Goal: Information Seeking & Learning: Compare options

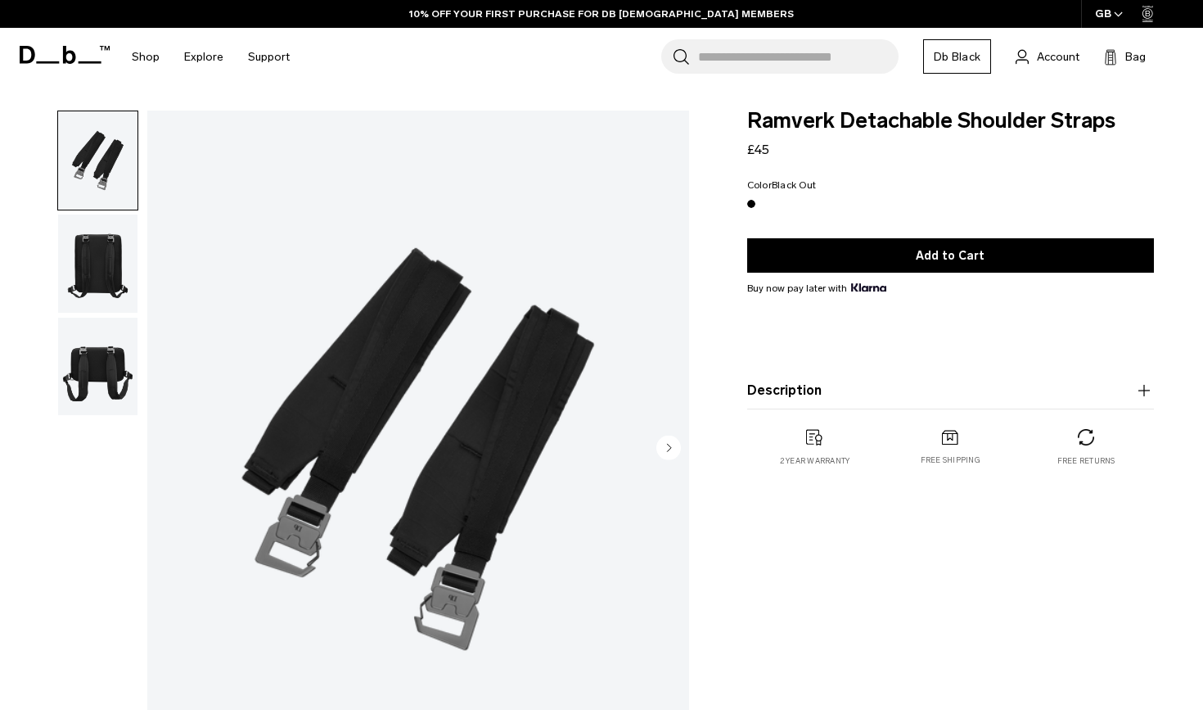
click at [103, 268] on img "button" at bounding box center [97, 263] width 79 height 98
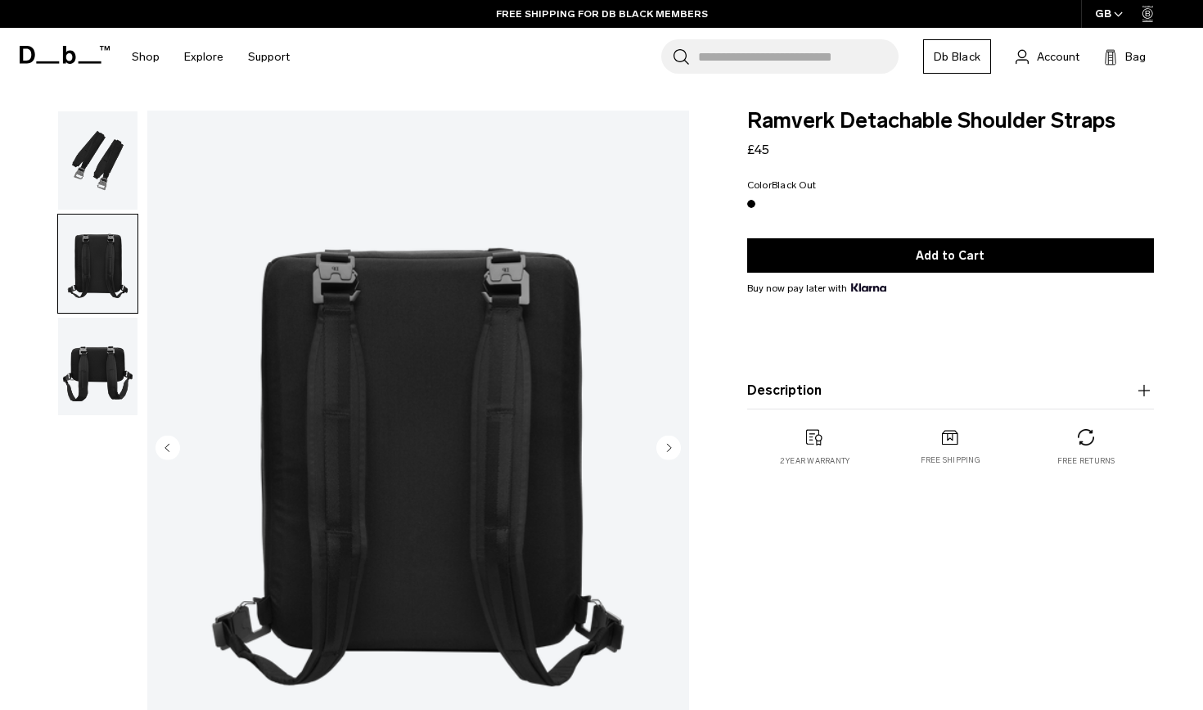
click at [115, 180] on img "button" at bounding box center [97, 160] width 79 height 98
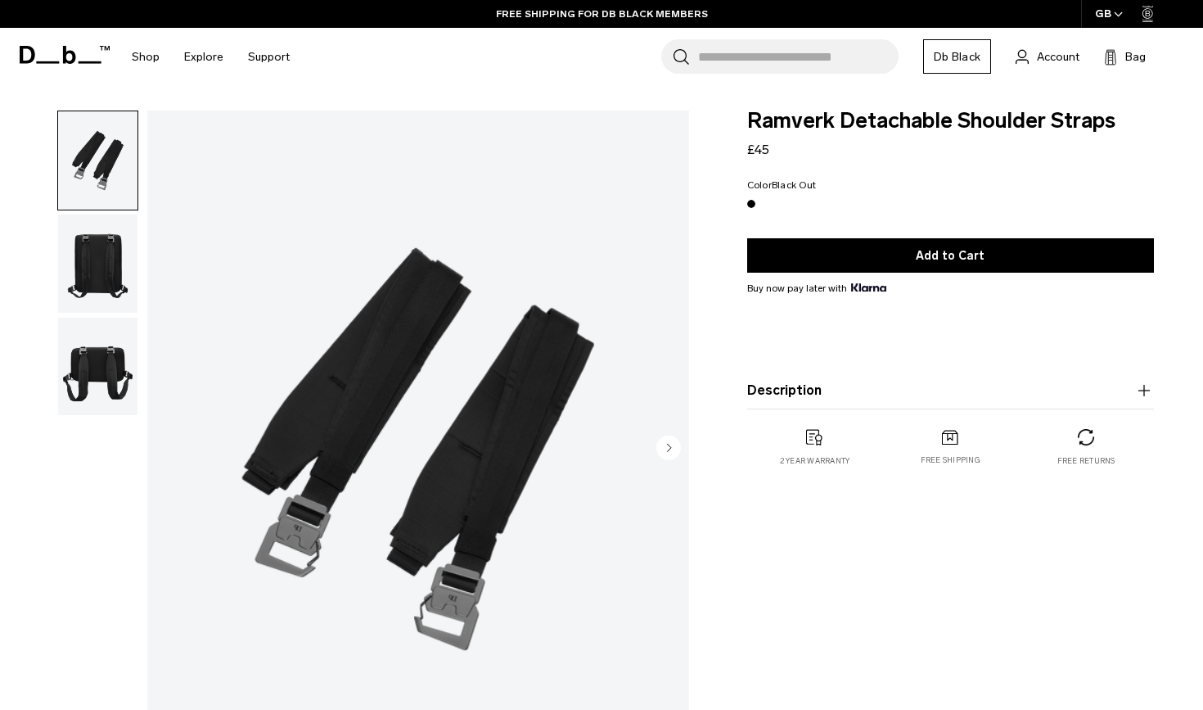
click at [99, 393] on img "button" at bounding box center [97, 367] width 79 height 98
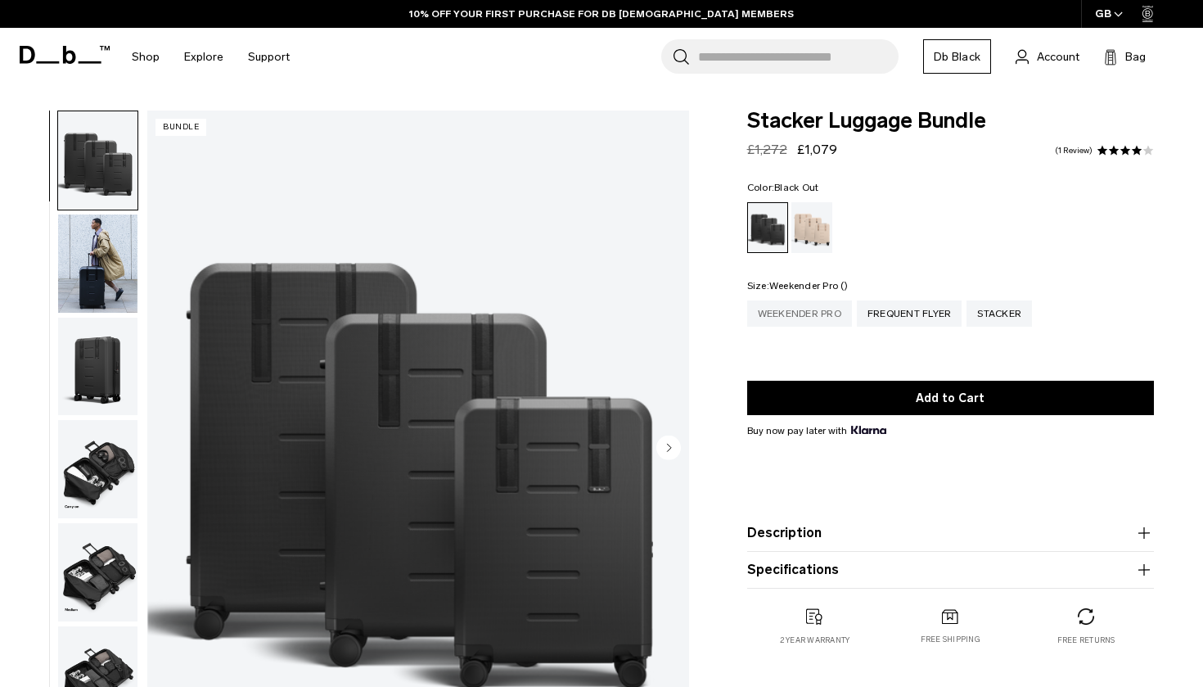
click at [773, 315] on div "Weekender Pro" at bounding box center [799, 313] width 105 height 26
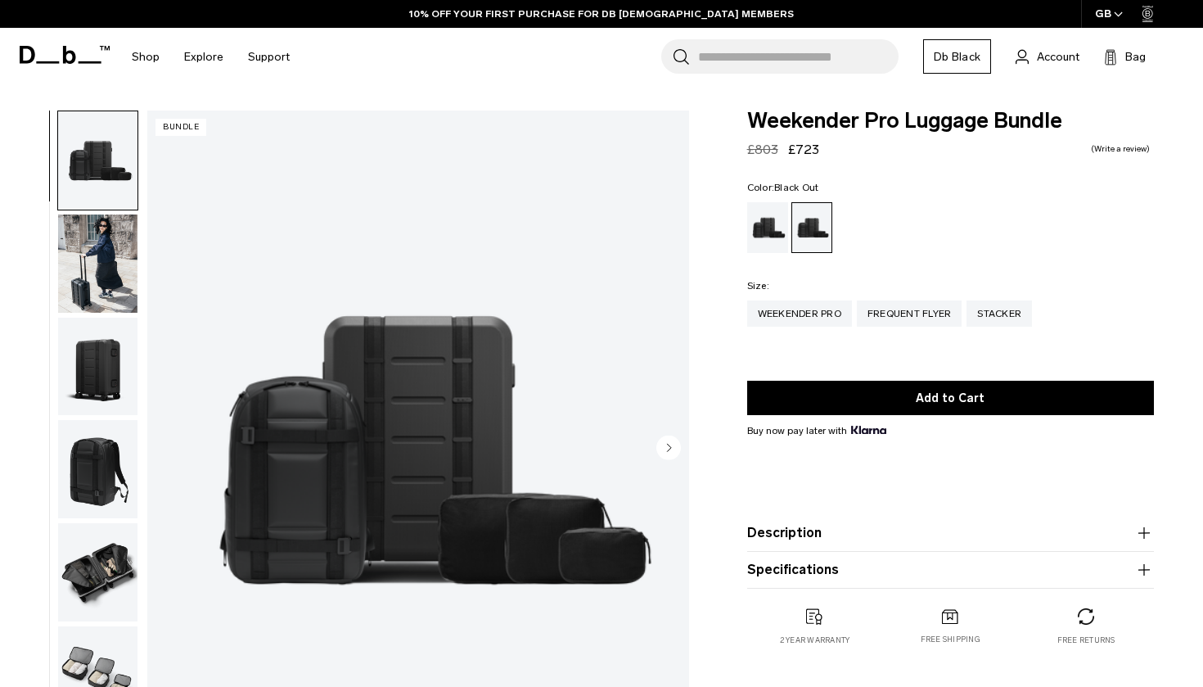
click at [671, 444] on circle "Next slide" at bounding box center [668, 447] width 25 height 25
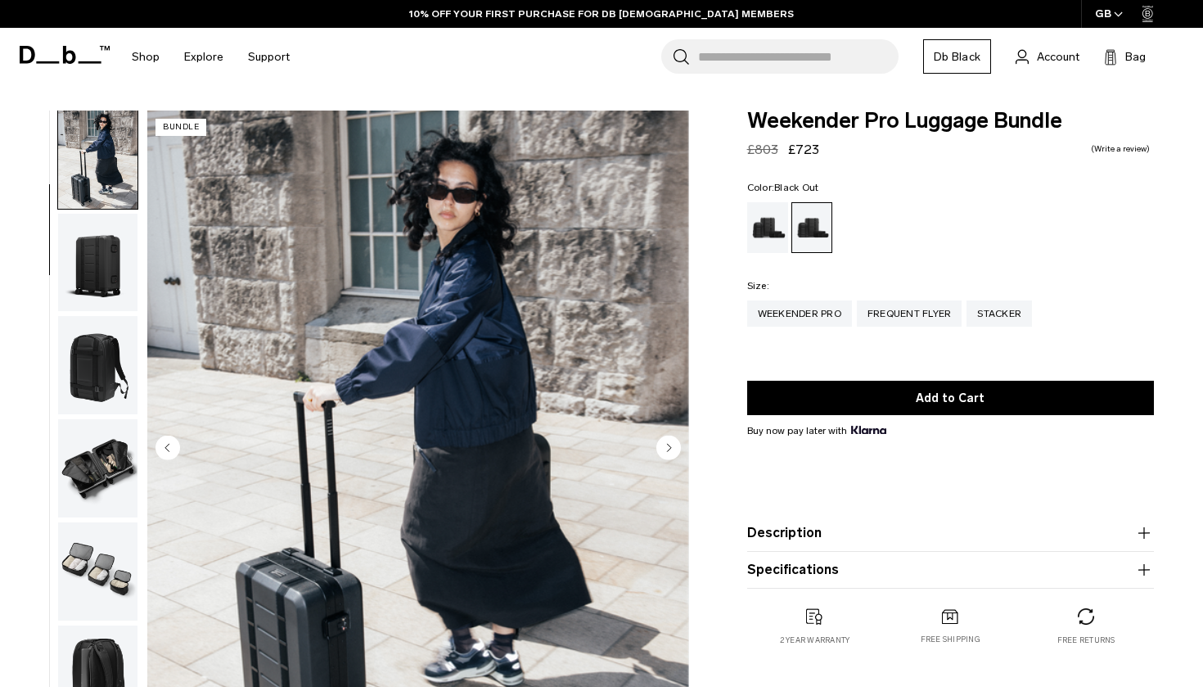
click at [671, 444] on circle "Next slide" at bounding box center [668, 447] width 25 height 25
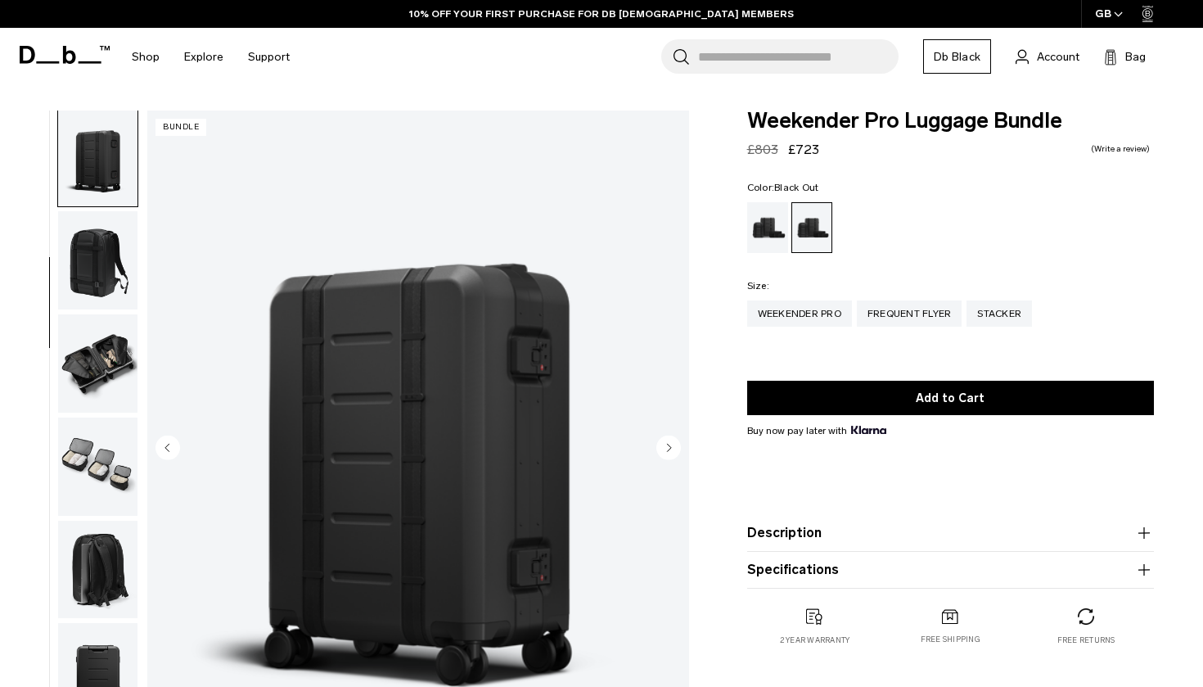
click at [671, 444] on circle "Next slide" at bounding box center [668, 447] width 25 height 25
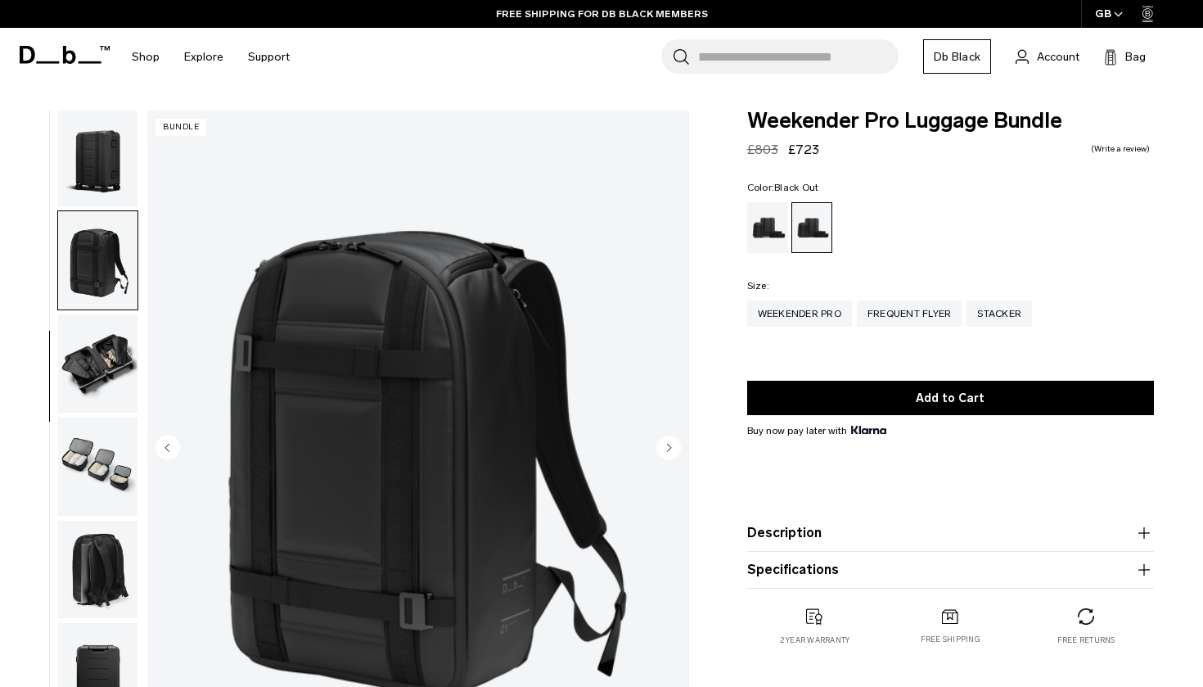
scroll to position [257, 0]
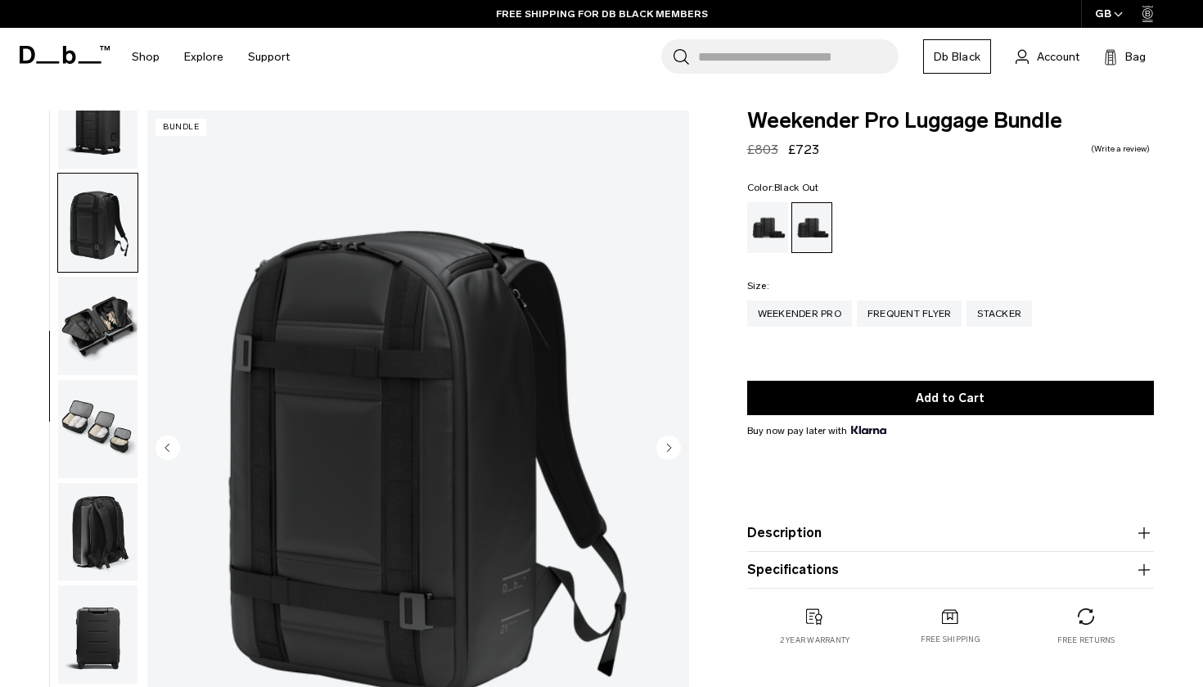
click at [671, 444] on circle "Next slide" at bounding box center [668, 447] width 25 height 25
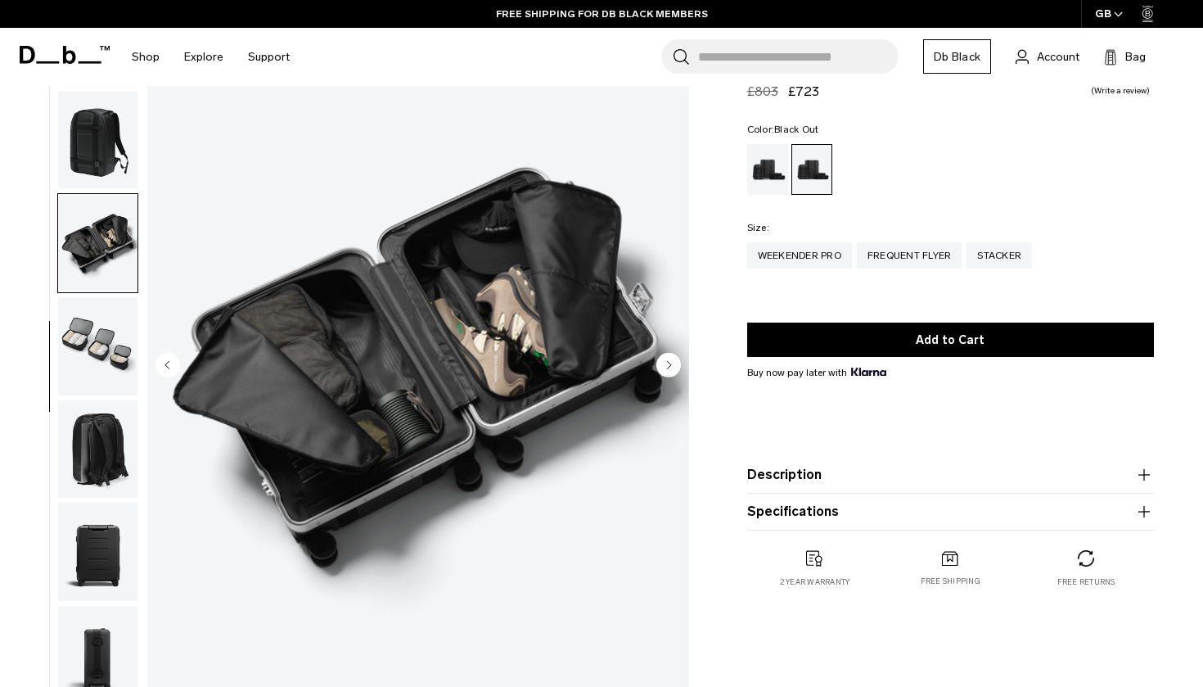
scroll to position [88, 0]
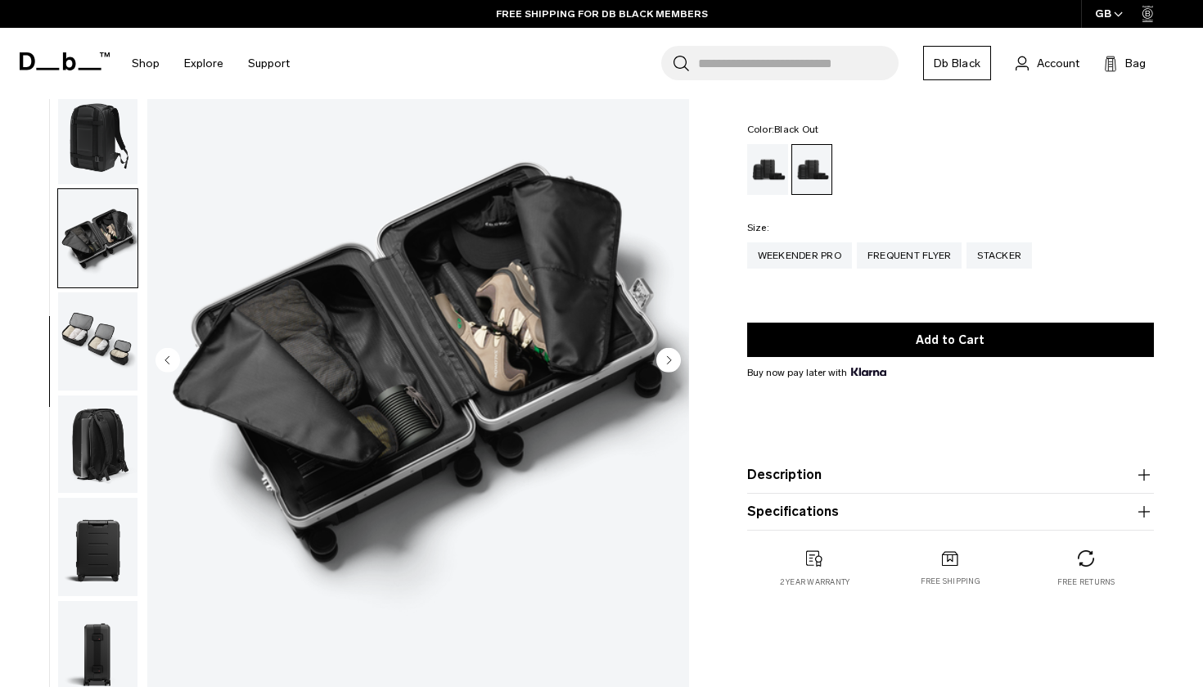
click at [672, 362] on circle "Next slide" at bounding box center [668, 359] width 25 height 25
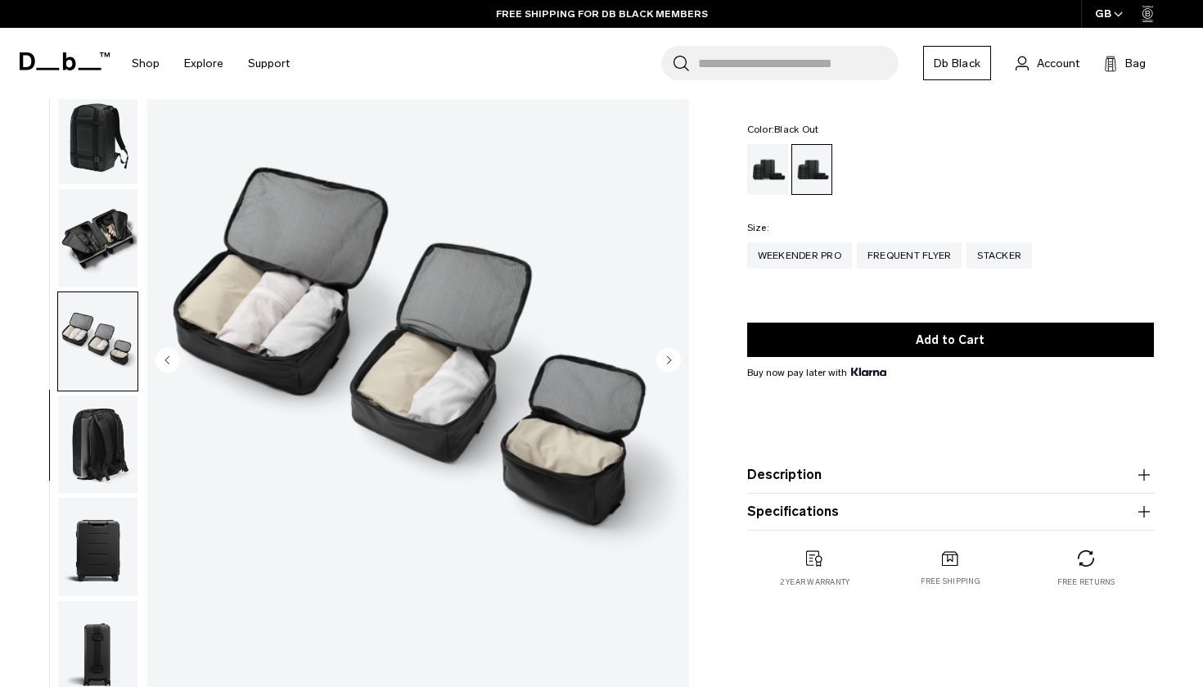
click at [672, 362] on circle "Next slide" at bounding box center [668, 359] width 25 height 25
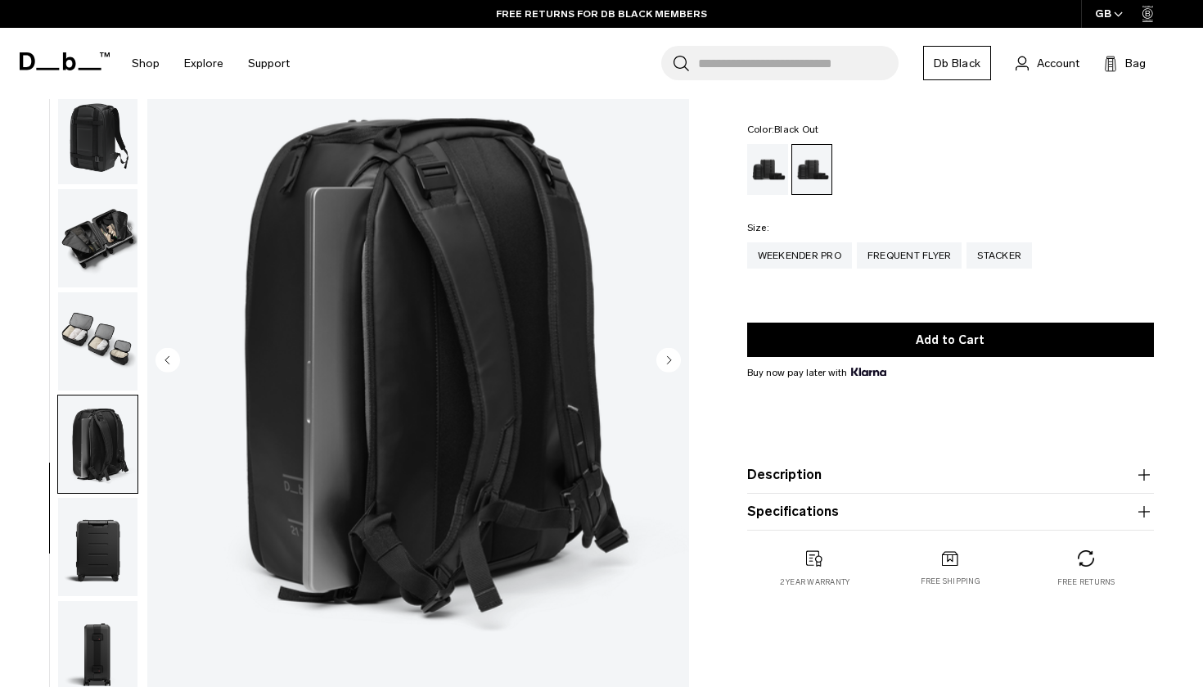
click at [672, 362] on circle "Next slide" at bounding box center [668, 359] width 25 height 25
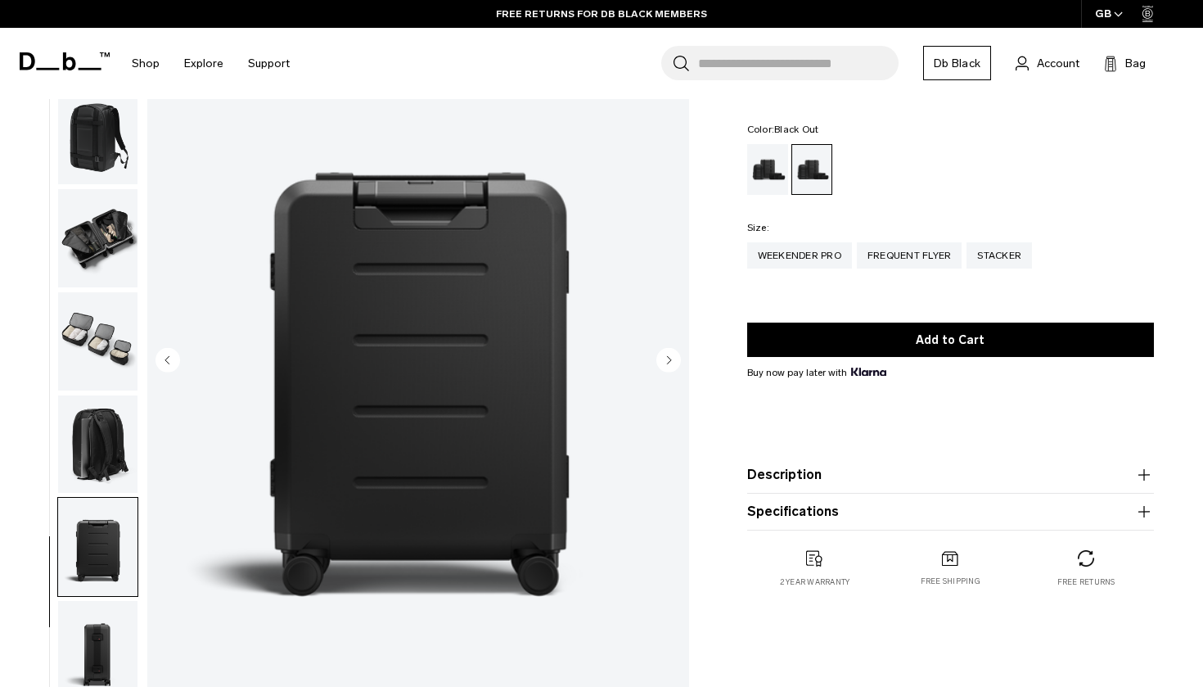
click at [672, 362] on circle "Next slide" at bounding box center [668, 359] width 25 height 25
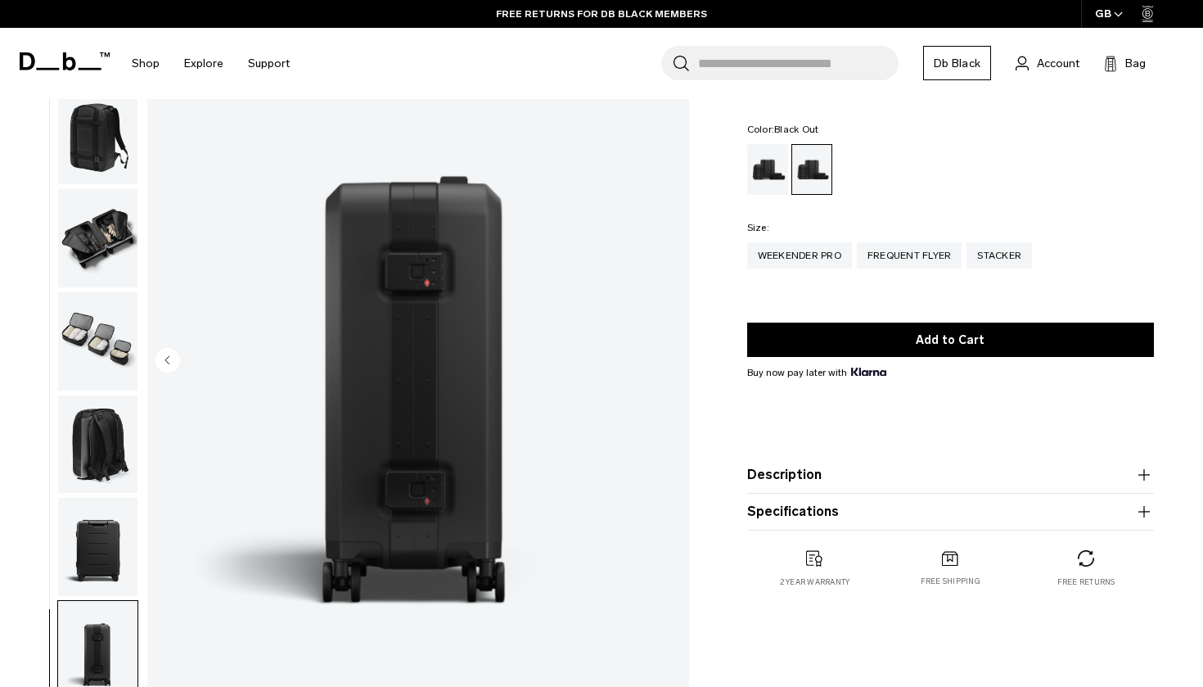
click at [672, 362] on img "9 / 9" at bounding box center [418, 361] width 542 height 677
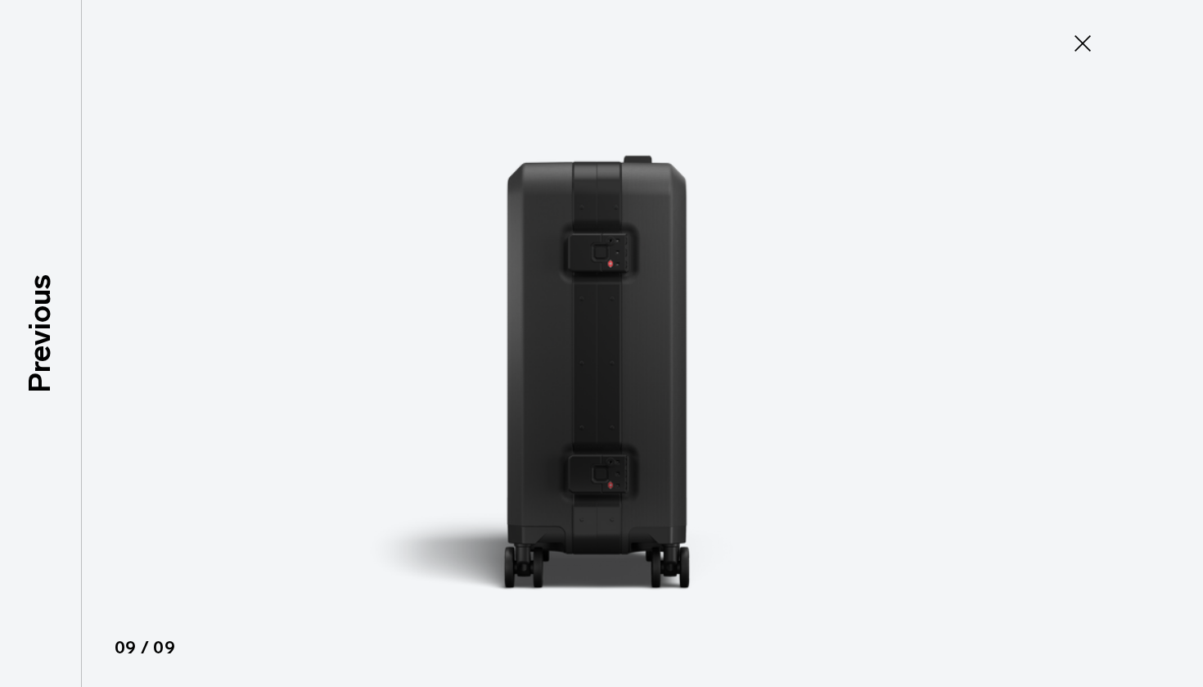
click at [1080, 47] on icon at bounding box center [1083, 43] width 26 height 26
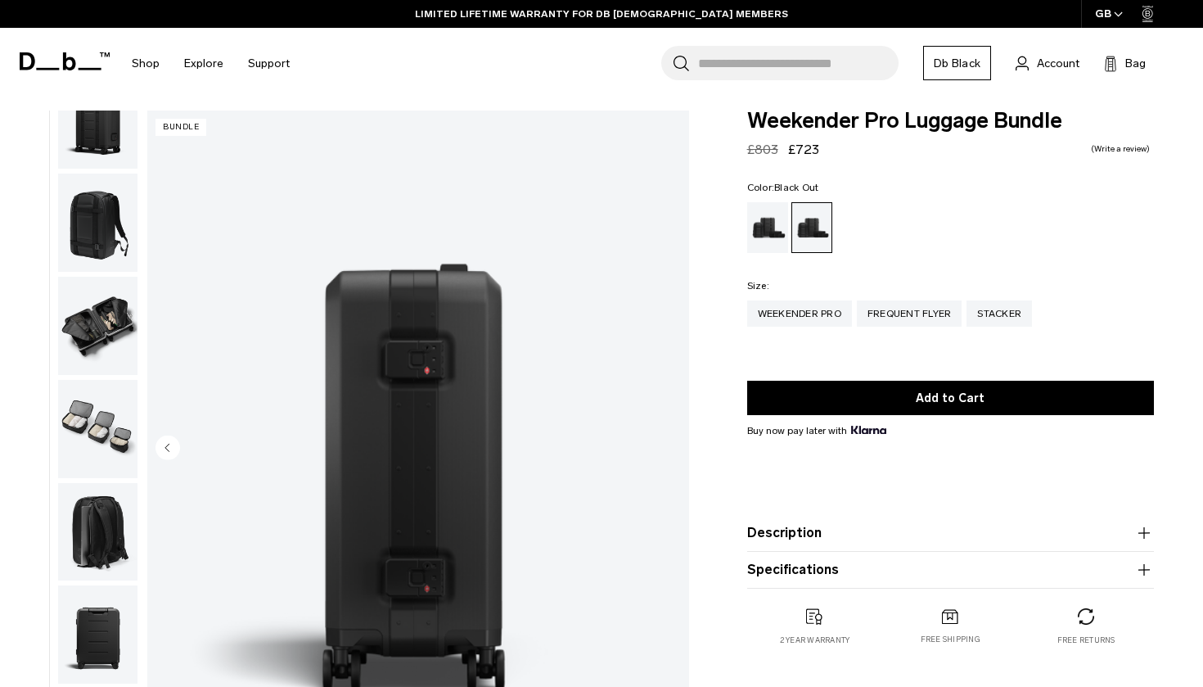
scroll to position [0, 0]
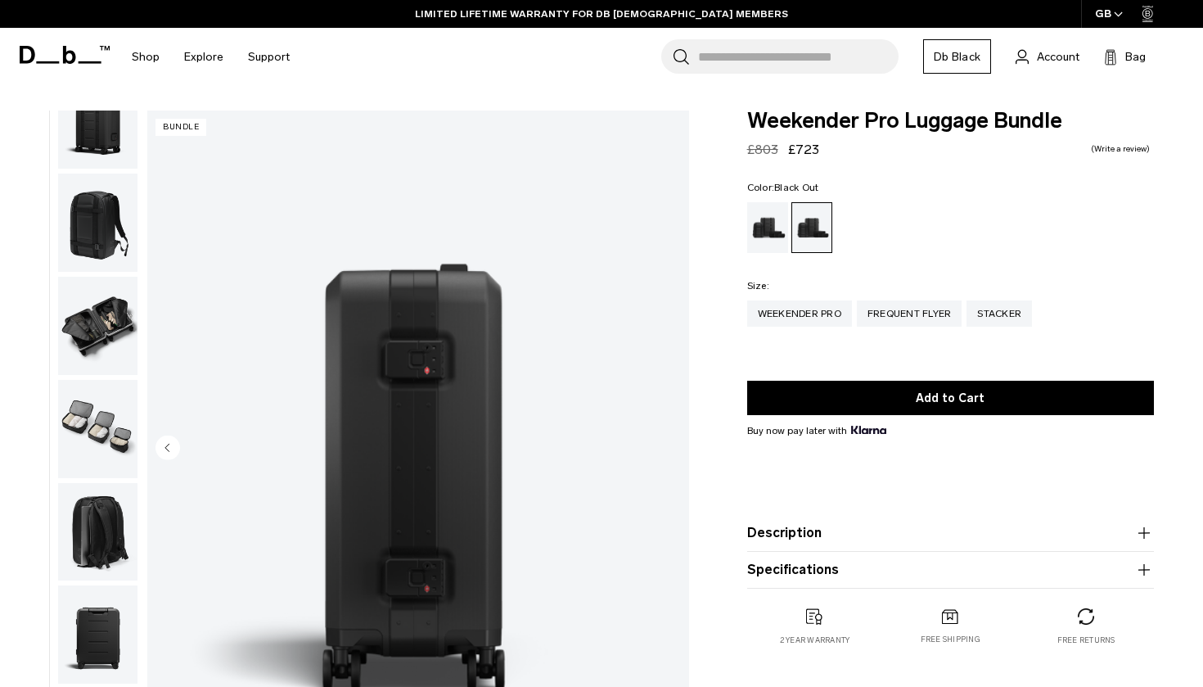
click at [100, 617] on img "button" at bounding box center [97, 634] width 79 height 98
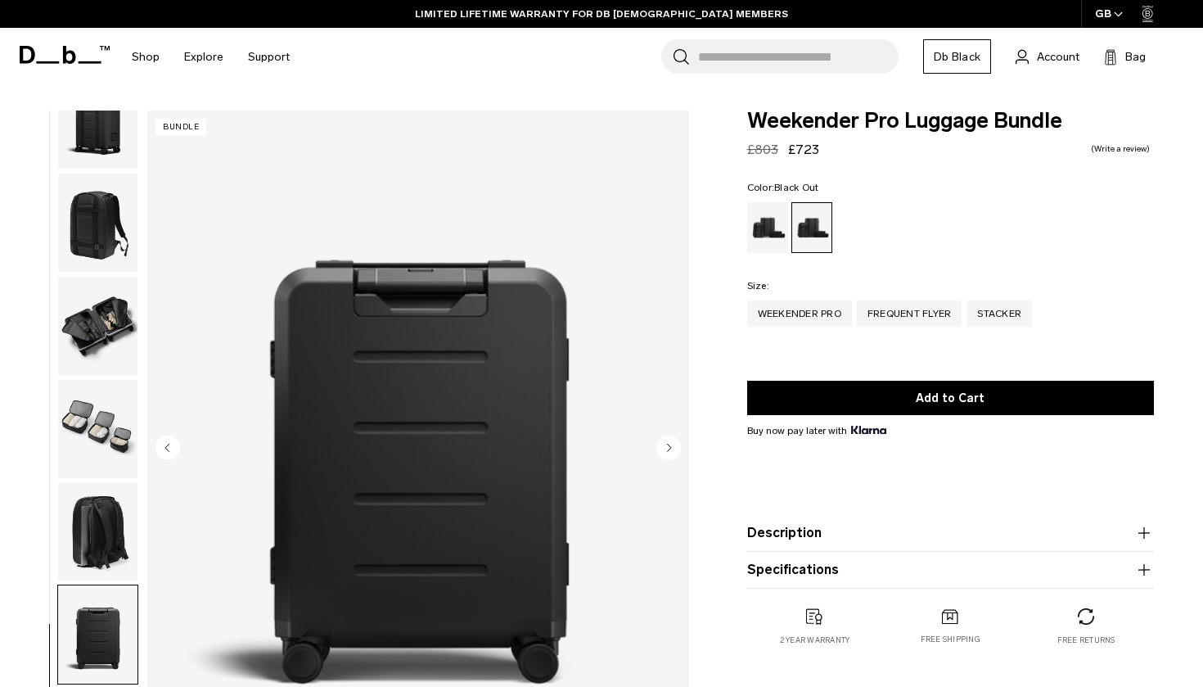
click at [389, 426] on img "8 / 9" at bounding box center [418, 448] width 542 height 677
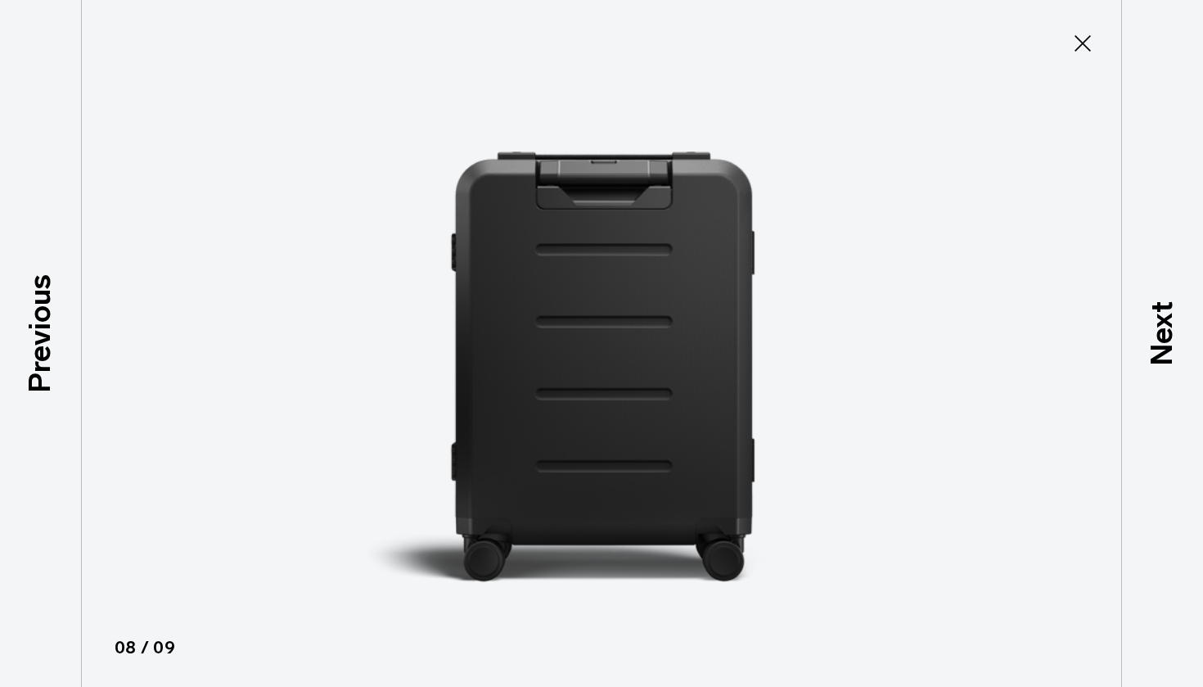
click at [1088, 41] on icon at bounding box center [1083, 43] width 26 height 26
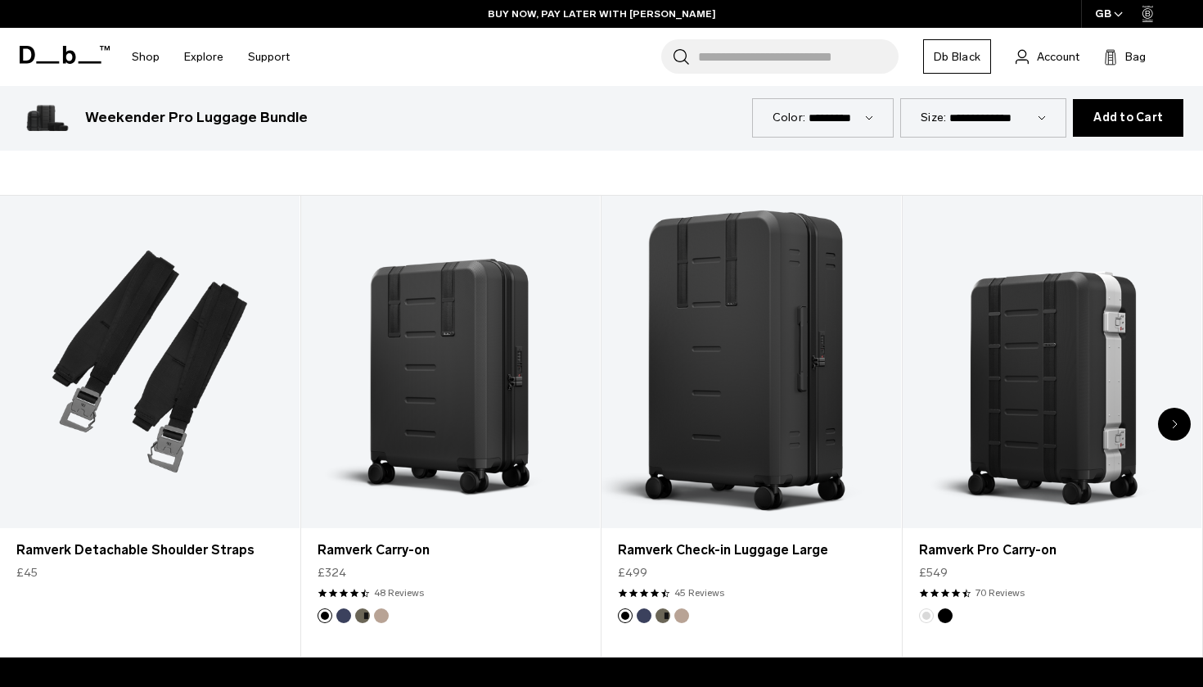
scroll to position [792, 0]
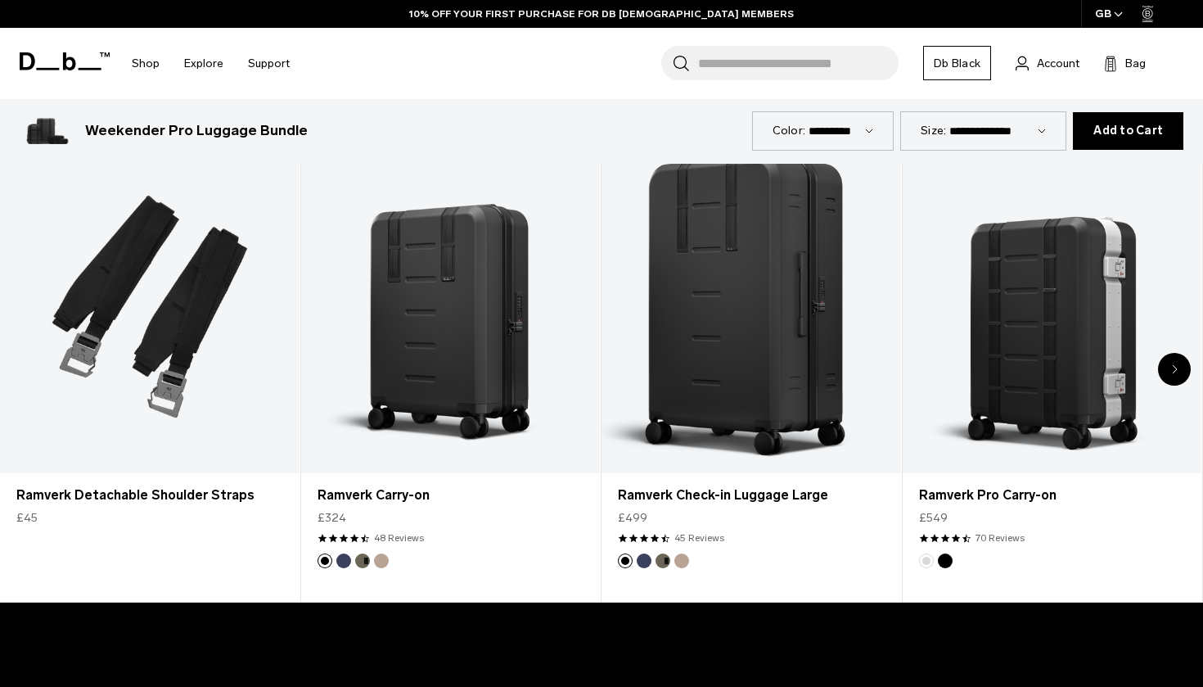
click at [1181, 370] on div "Next slide" at bounding box center [1174, 369] width 33 height 33
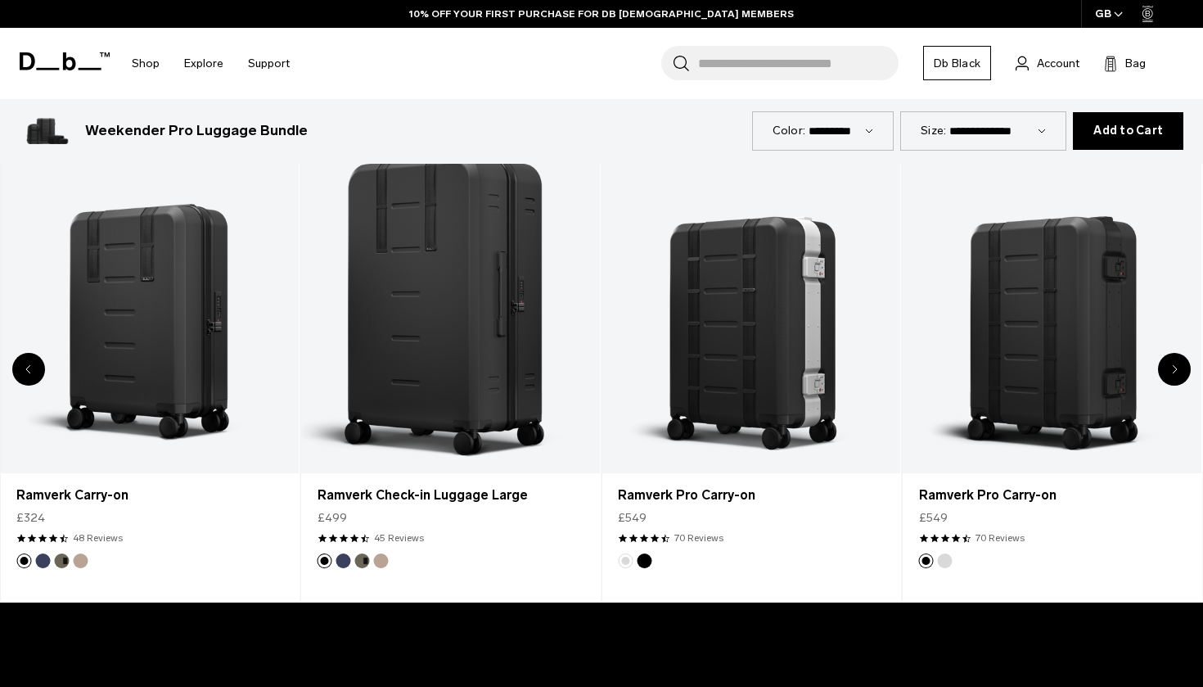
click at [1181, 370] on div "Next slide" at bounding box center [1174, 369] width 33 height 33
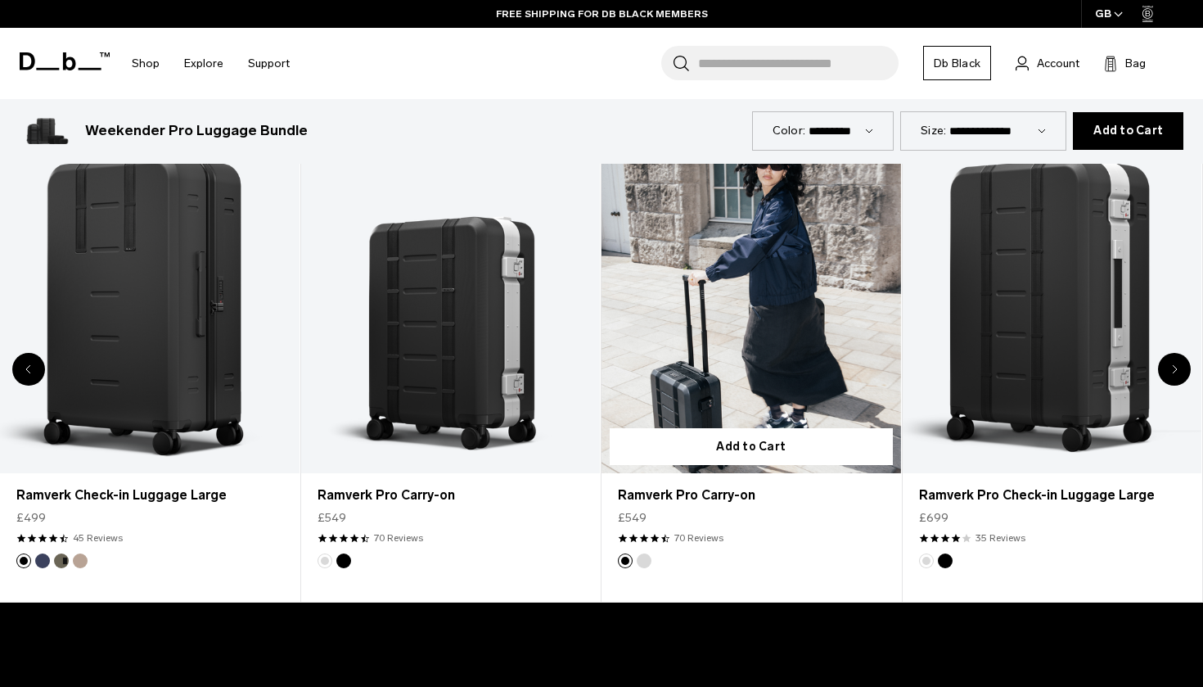
click at [795, 385] on link "Ramverk Pro Carry-on" at bounding box center [752, 307] width 300 height 332
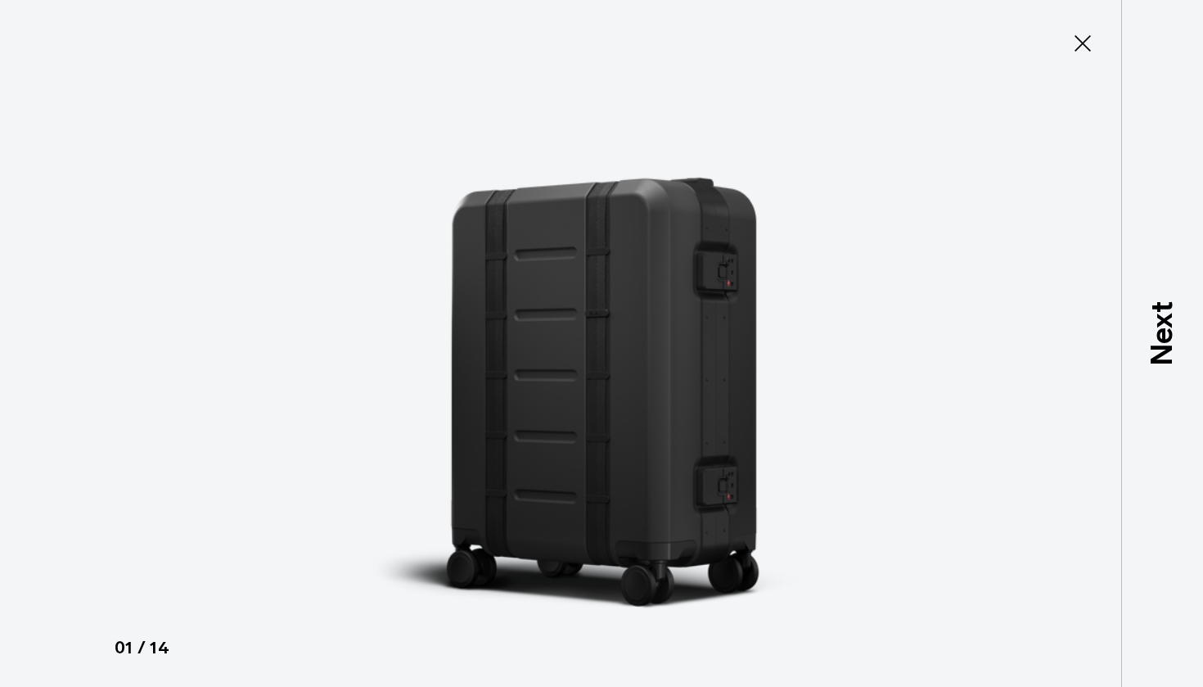
click at [591, 306] on img at bounding box center [601, 343] width 737 height 687
click at [1091, 29] on button "Close" at bounding box center [1083, 43] width 54 height 34
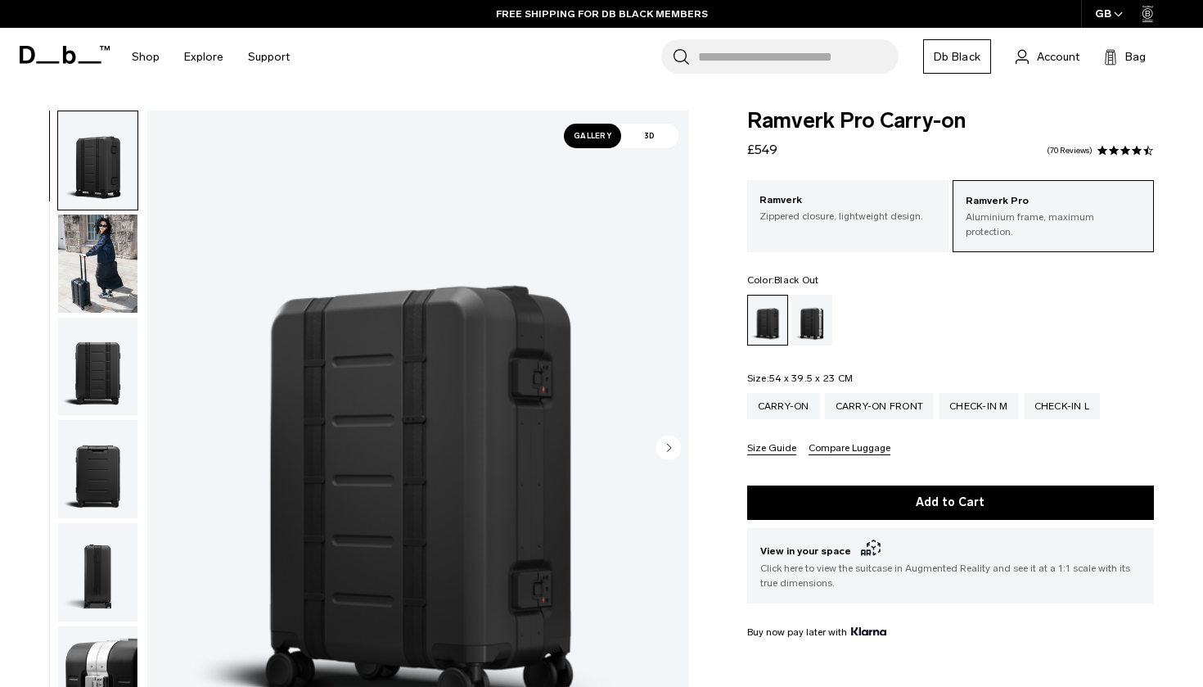
click at [662, 439] on circle "Next slide" at bounding box center [668, 447] width 25 height 25
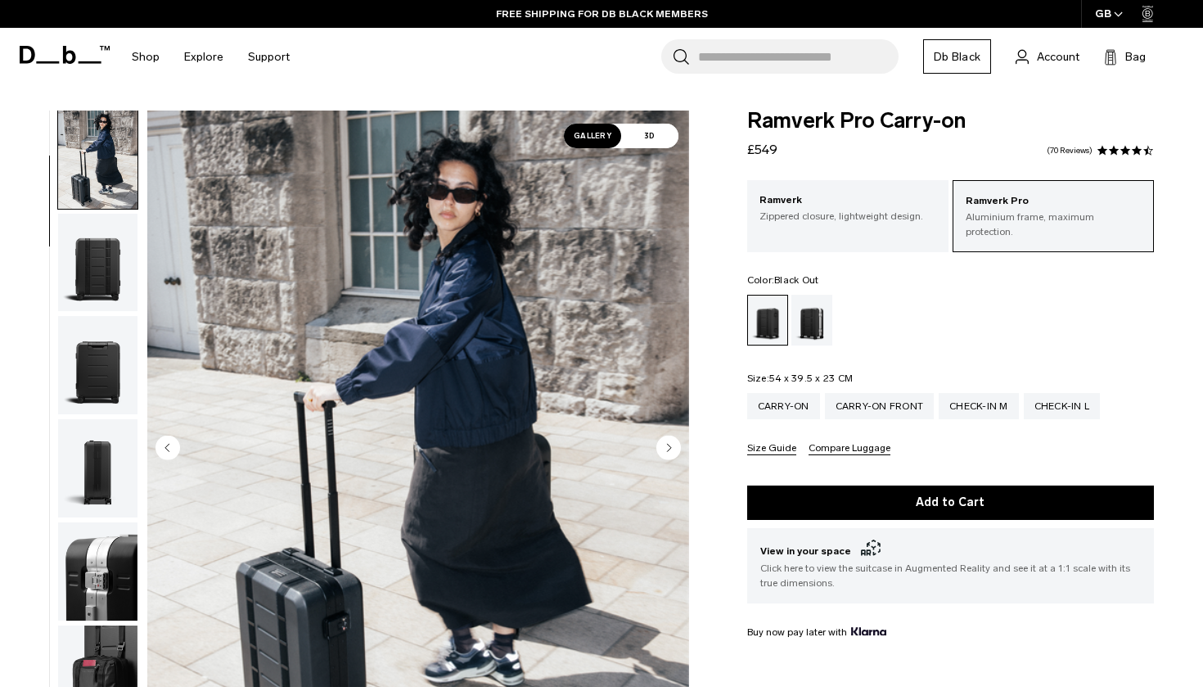
click at [665, 442] on circle "Next slide" at bounding box center [668, 447] width 25 height 25
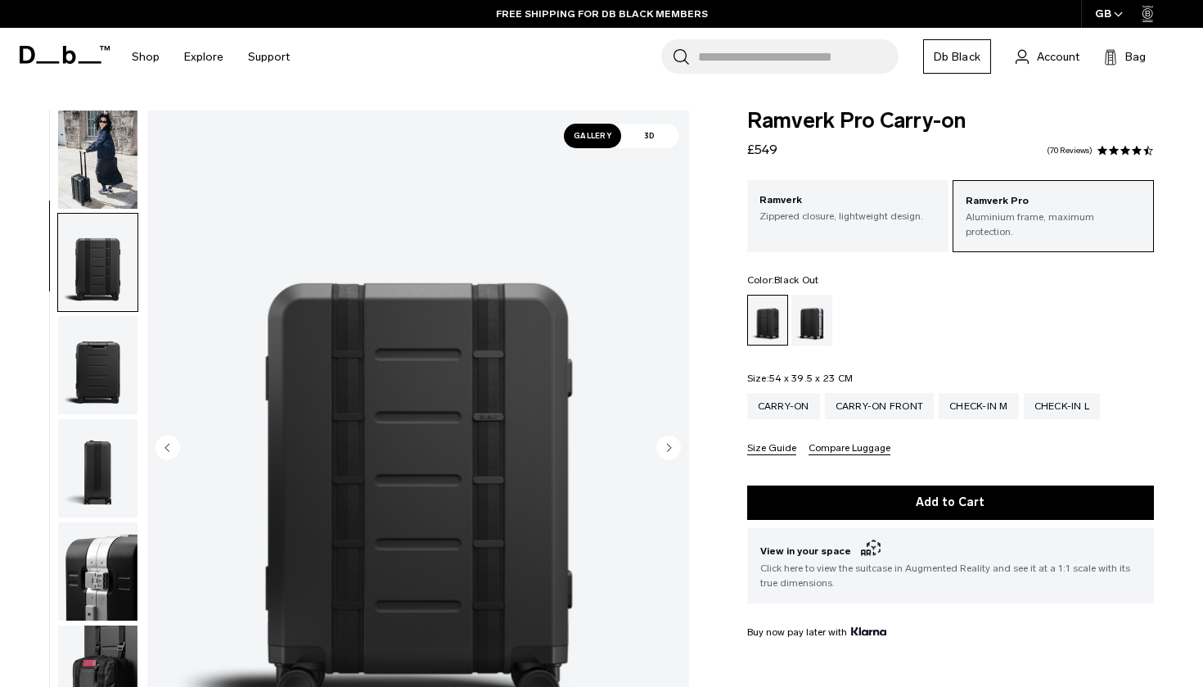
scroll to position [209, 0]
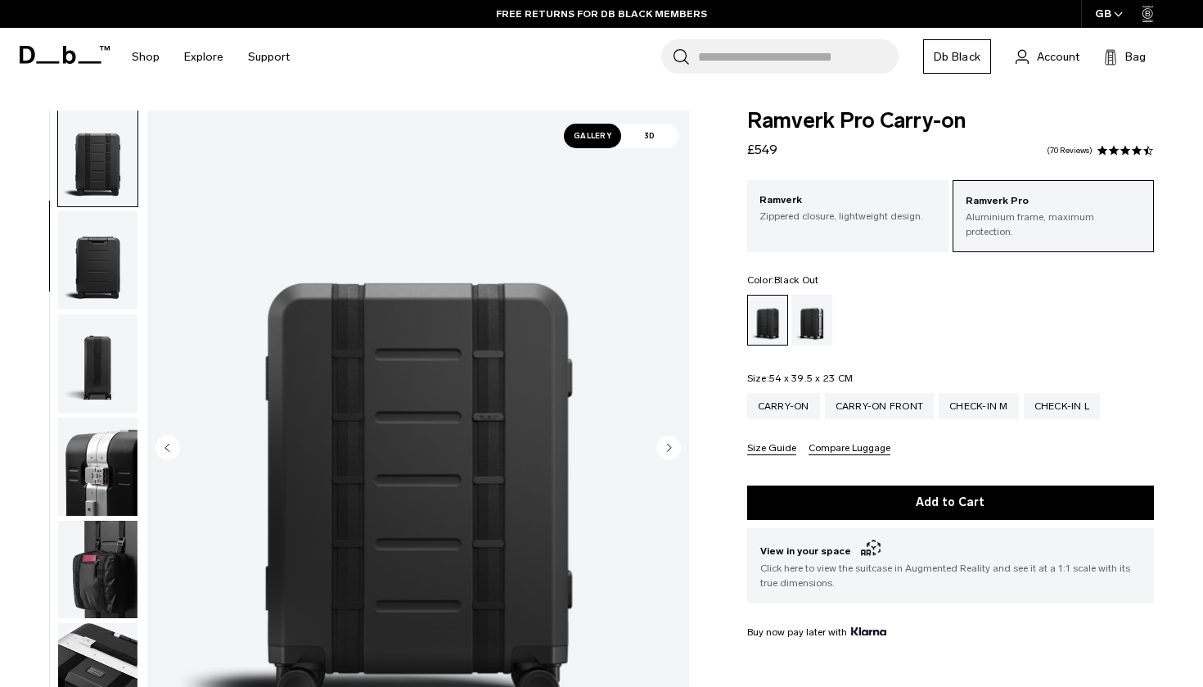
click at [665, 442] on circle "Next slide" at bounding box center [668, 447] width 25 height 25
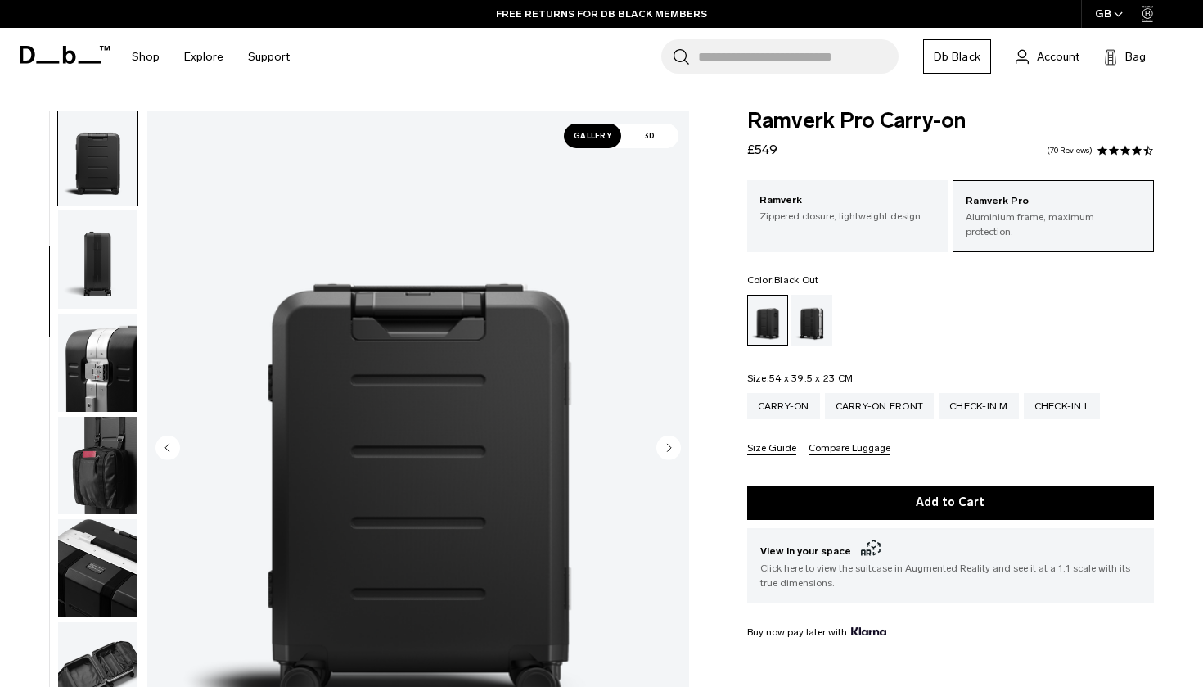
click at [665, 442] on circle "Next slide" at bounding box center [668, 447] width 25 height 25
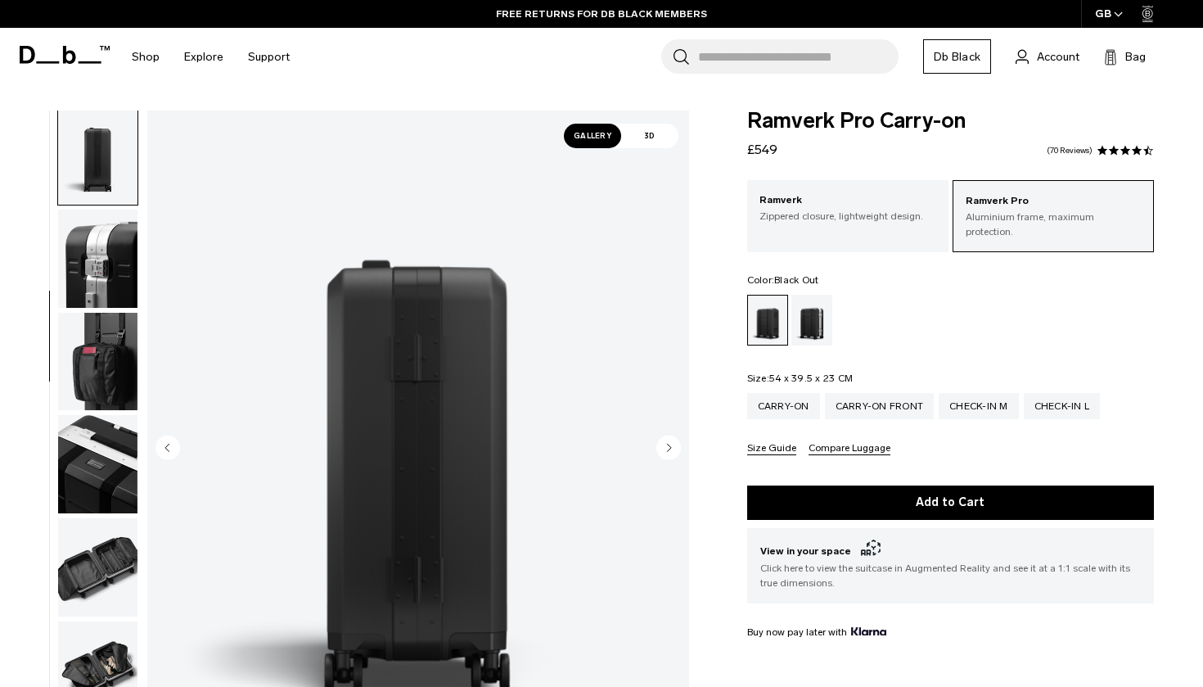
click at [665, 442] on circle "Next slide" at bounding box center [668, 447] width 25 height 25
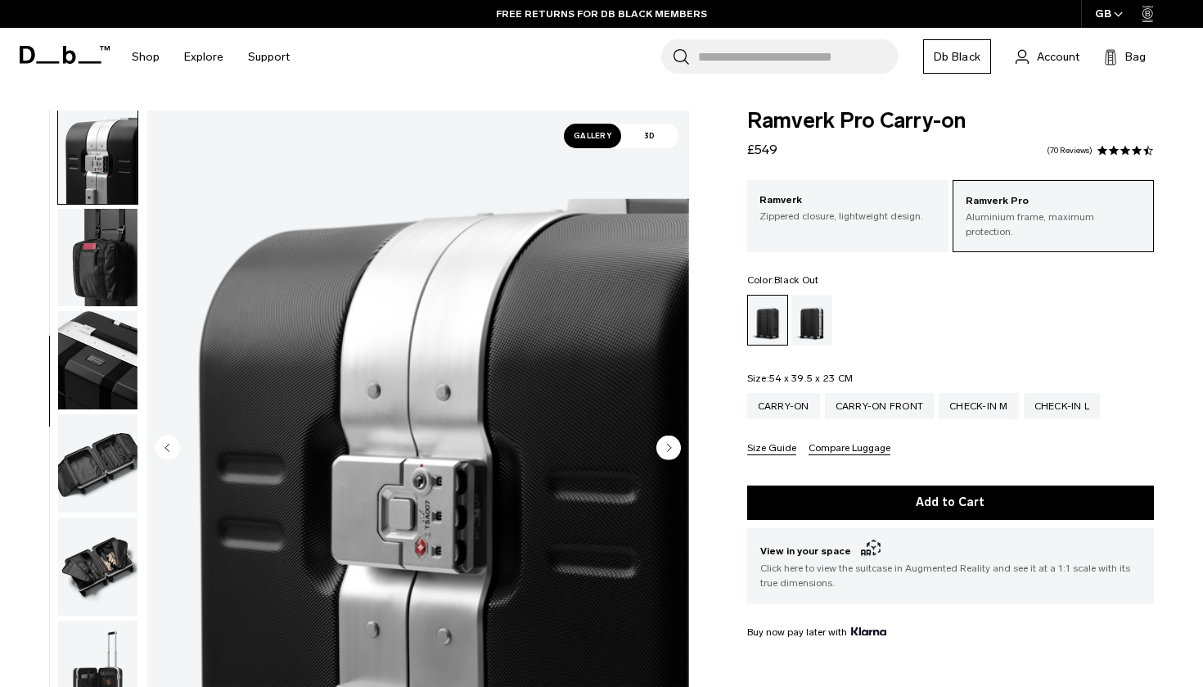
click at [665, 442] on circle "Next slide" at bounding box center [668, 447] width 25 height 25
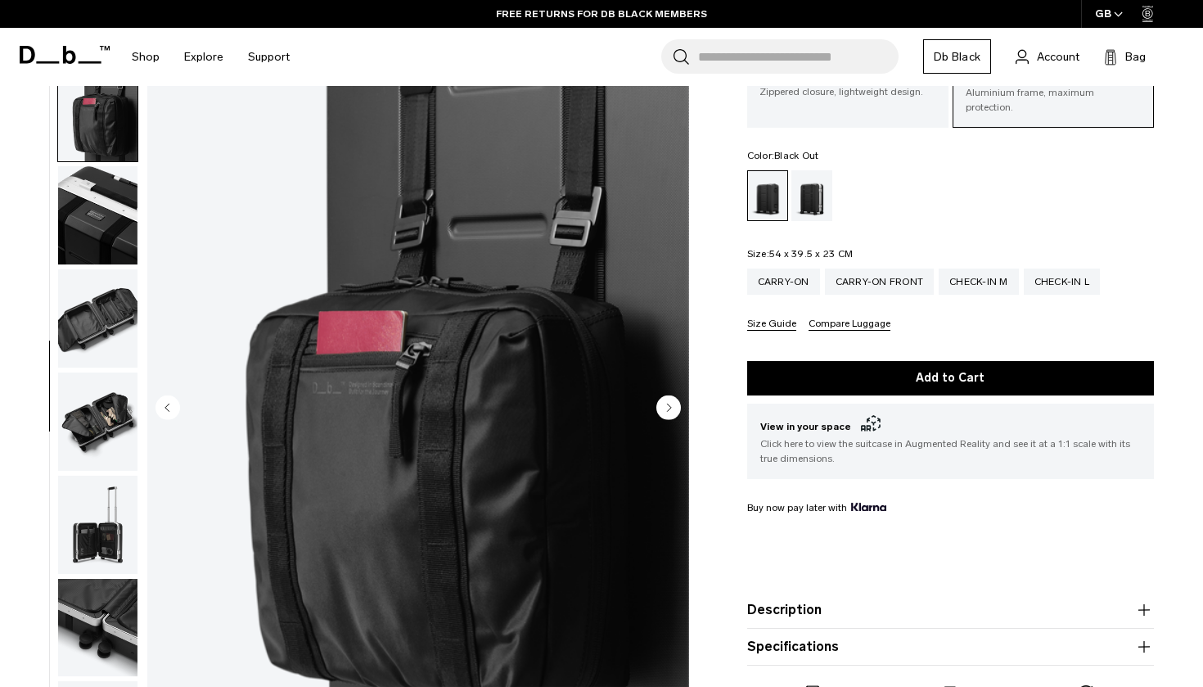
scroll to position [127, 0]
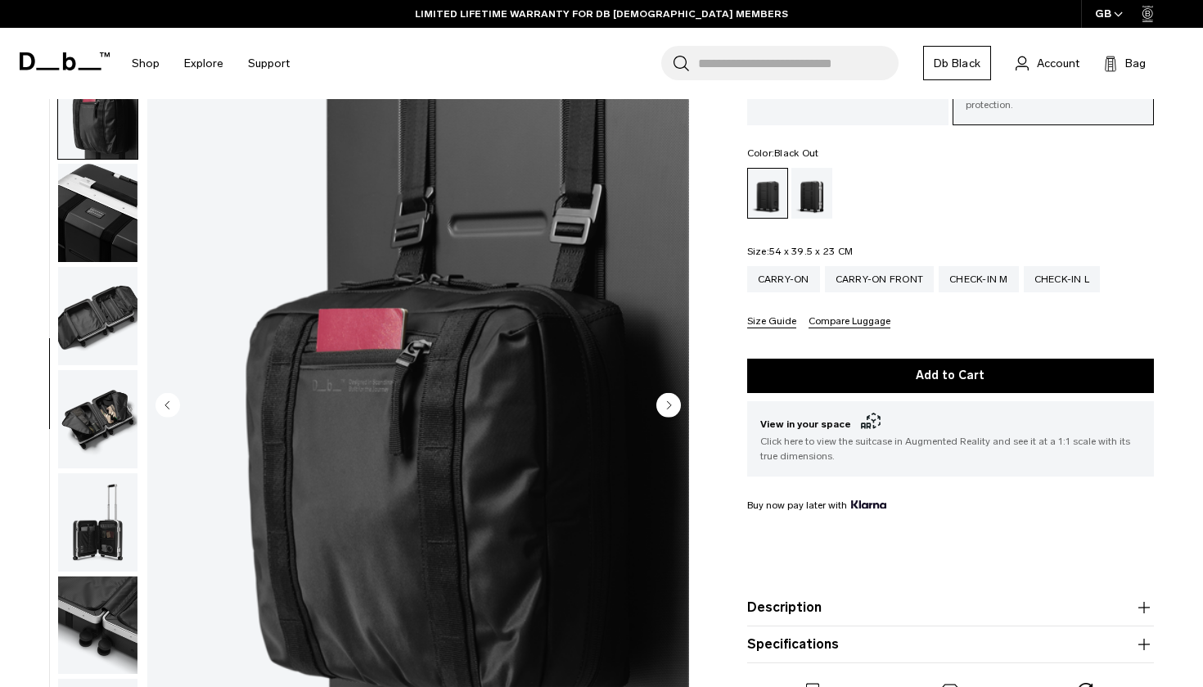
click at [669, 401] on icon "Next slide" at bounding box center [669, 404] width 4 height 7
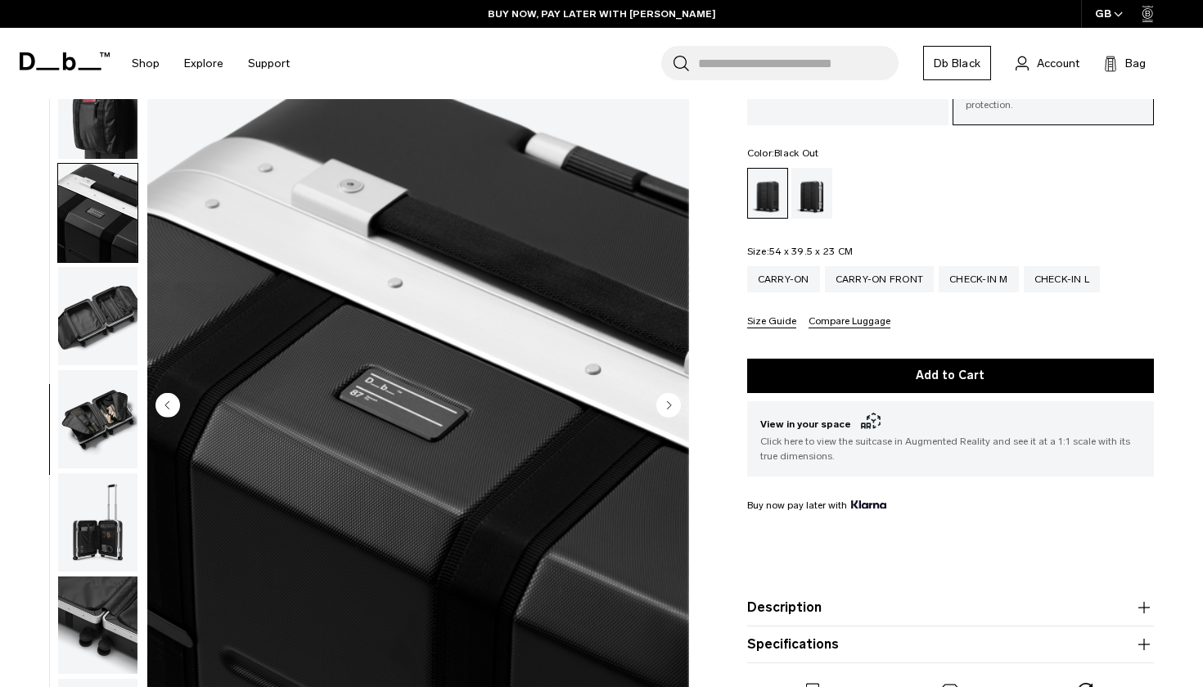
scroll to position [729, 0]
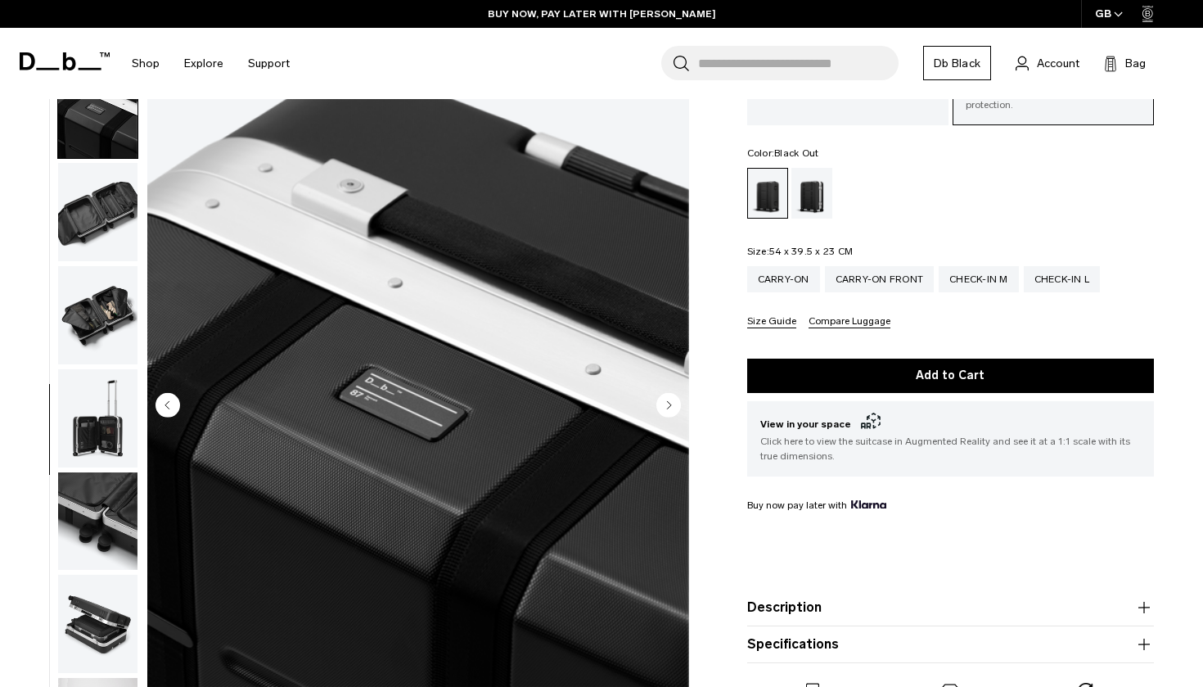
click at [669, 401] on icon "Next slide" at bounding box center [669, 404] width 4 height 7
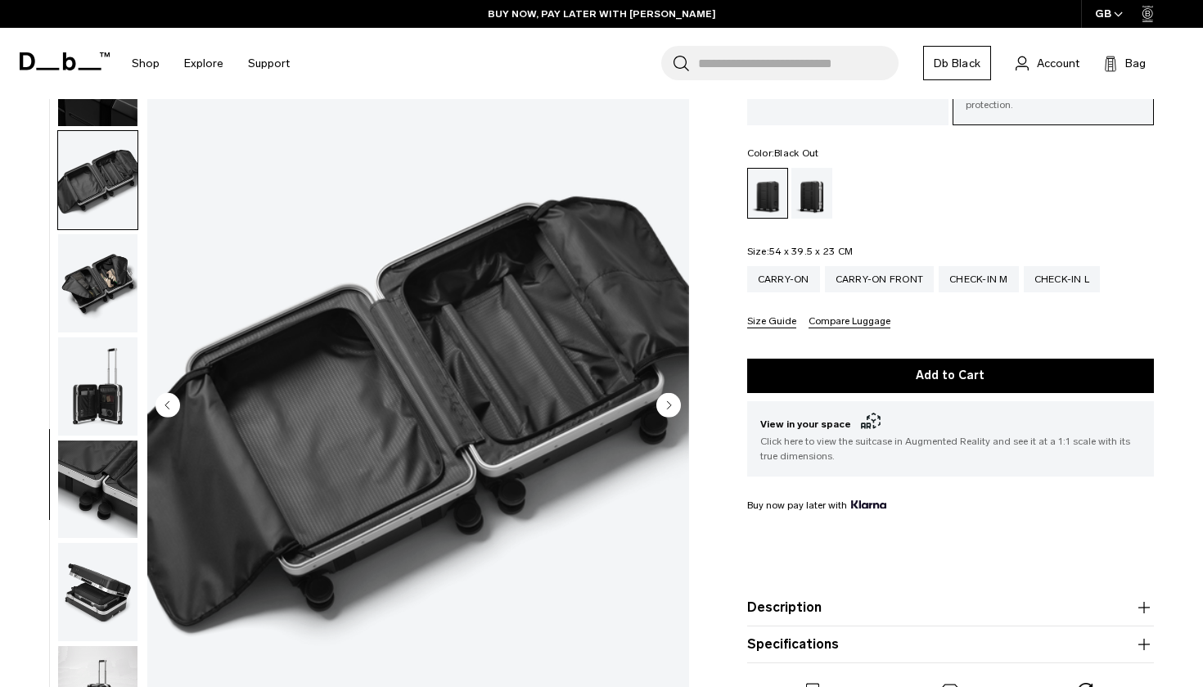
click at [669, 401] on icon "Next slide" at bounding box center [669, 404] width 4 height 7
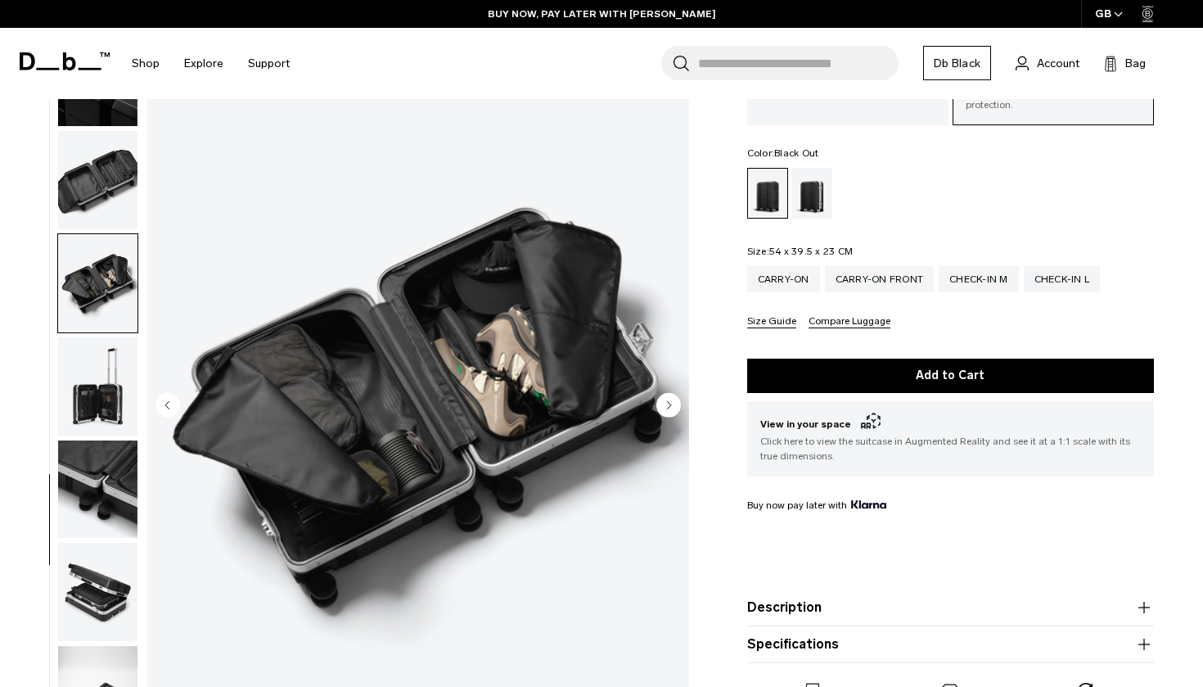
click at [669, 401] on icon "Next slide" at bounding box center [669, 404] width 4 height 7
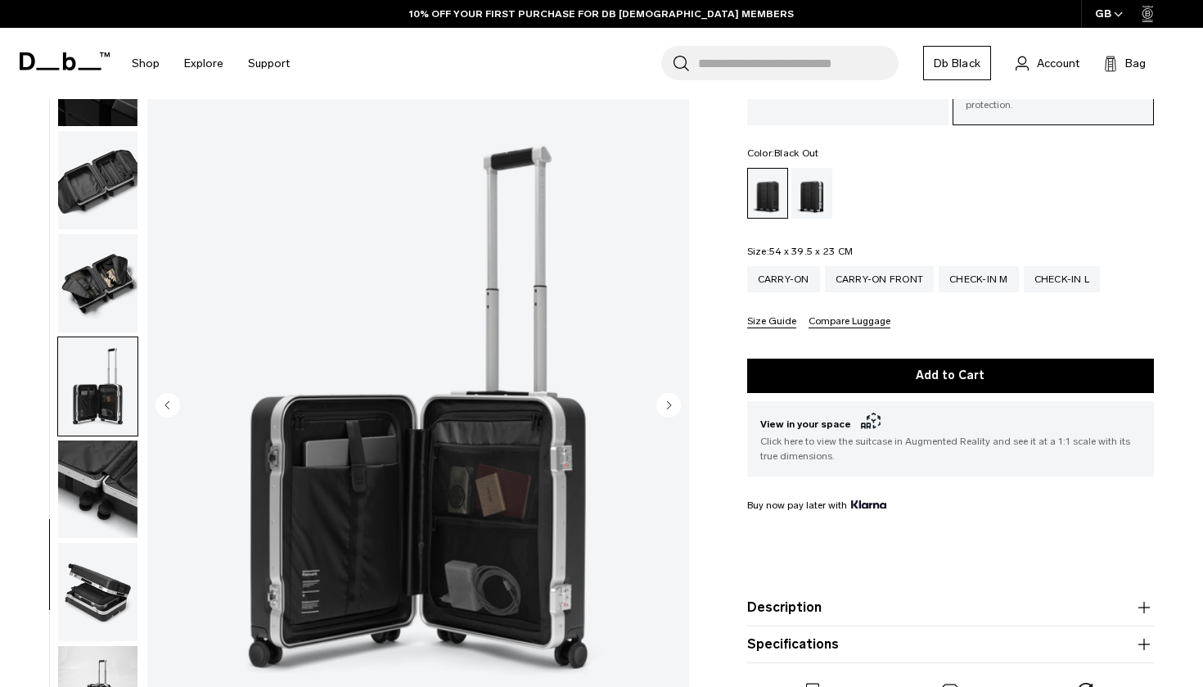
click at [669, 401] on icon "Next slide" at bounding box center [669, 404] width 4 height 7
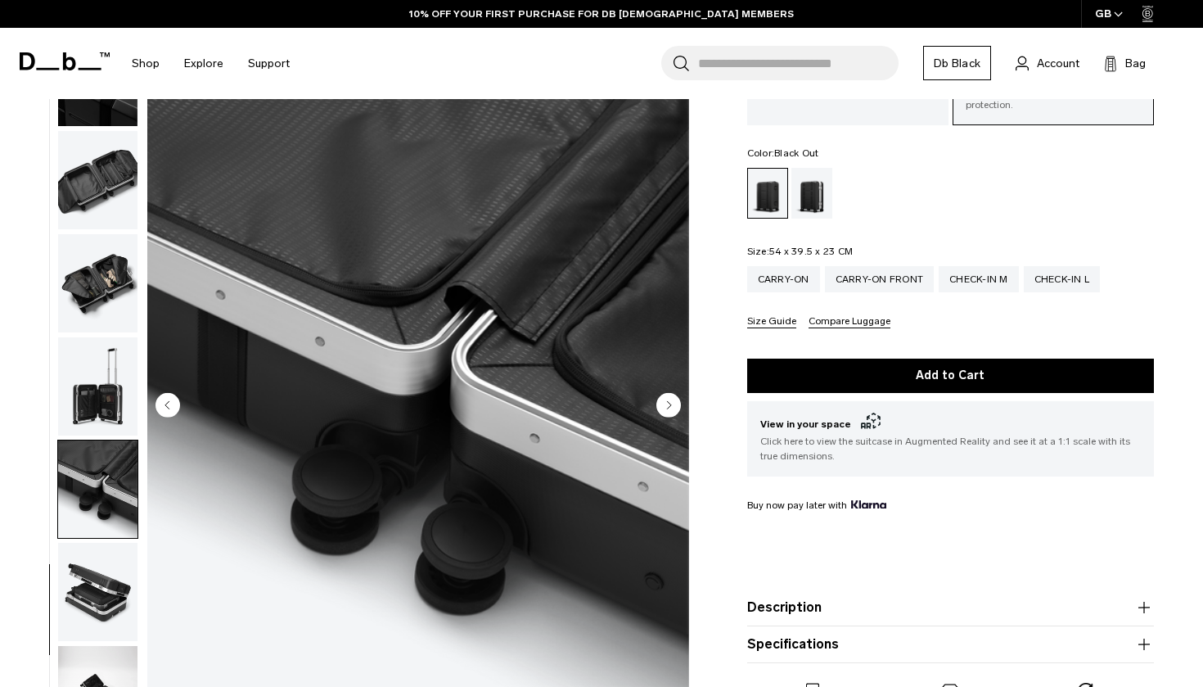
click at [169, 395] on circle "Previous slide" at bounding box center [167, 404] width 25 height 25
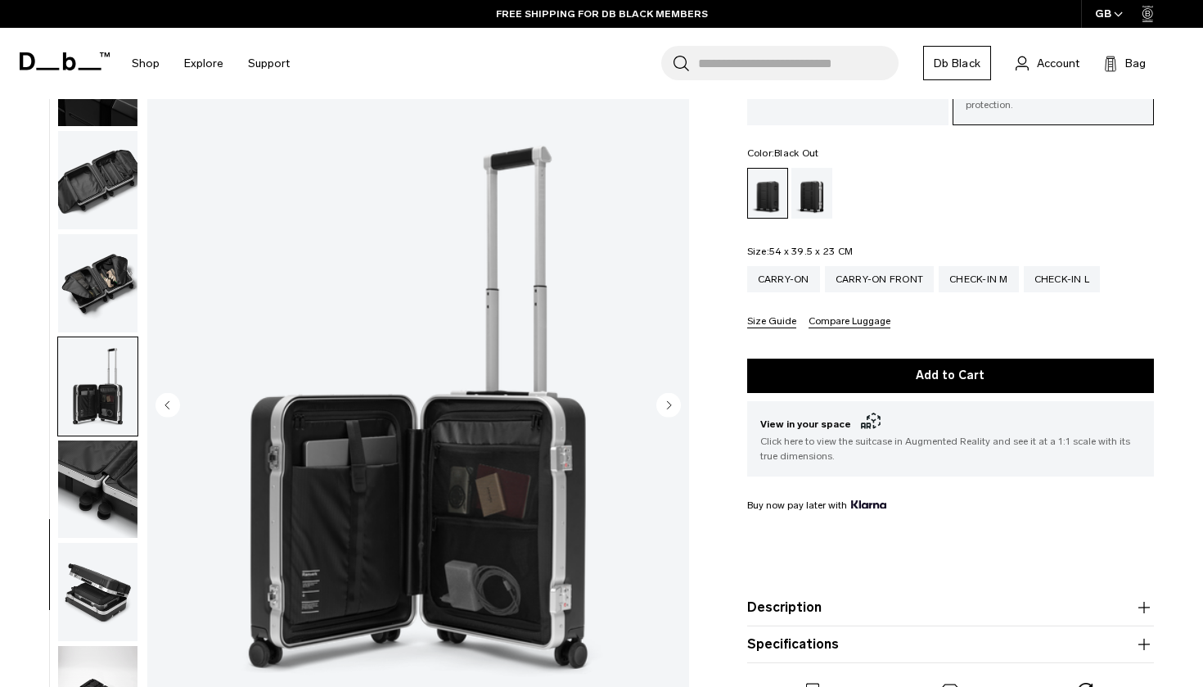
click at [667, 401] on icon "Next slide" at bounding box center [669, 404] width 4 height 7
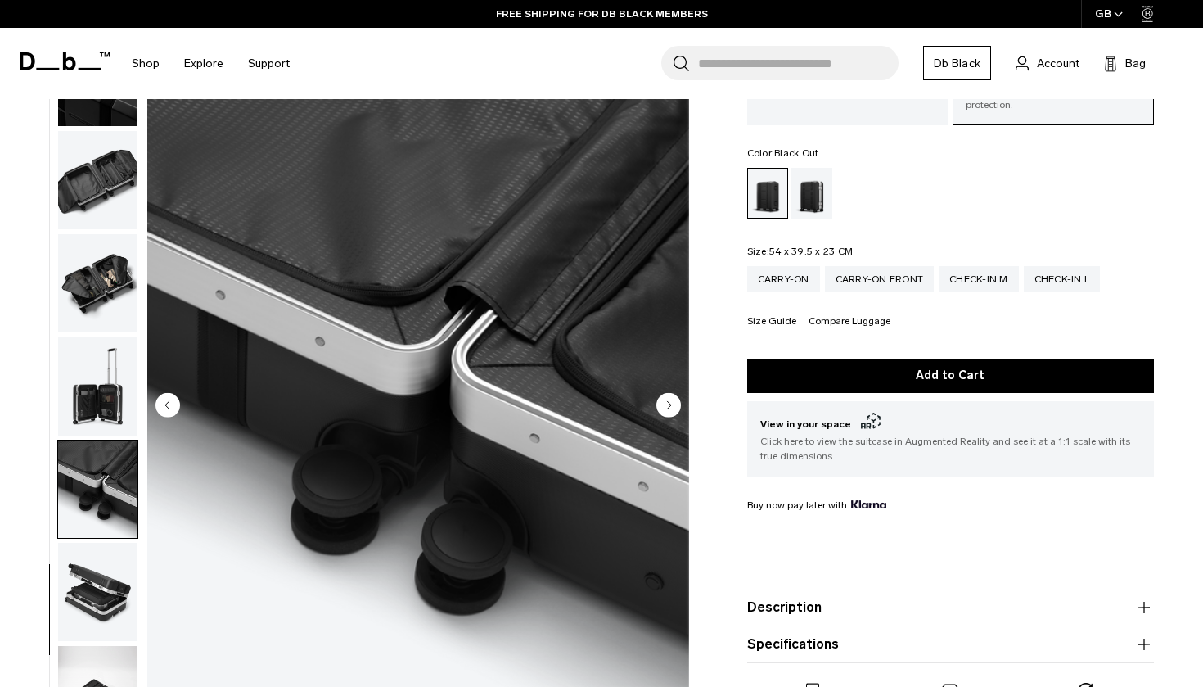
click at [667, 401] on icon "Next slide" at bounding box center [669, 404] width 4 height 7
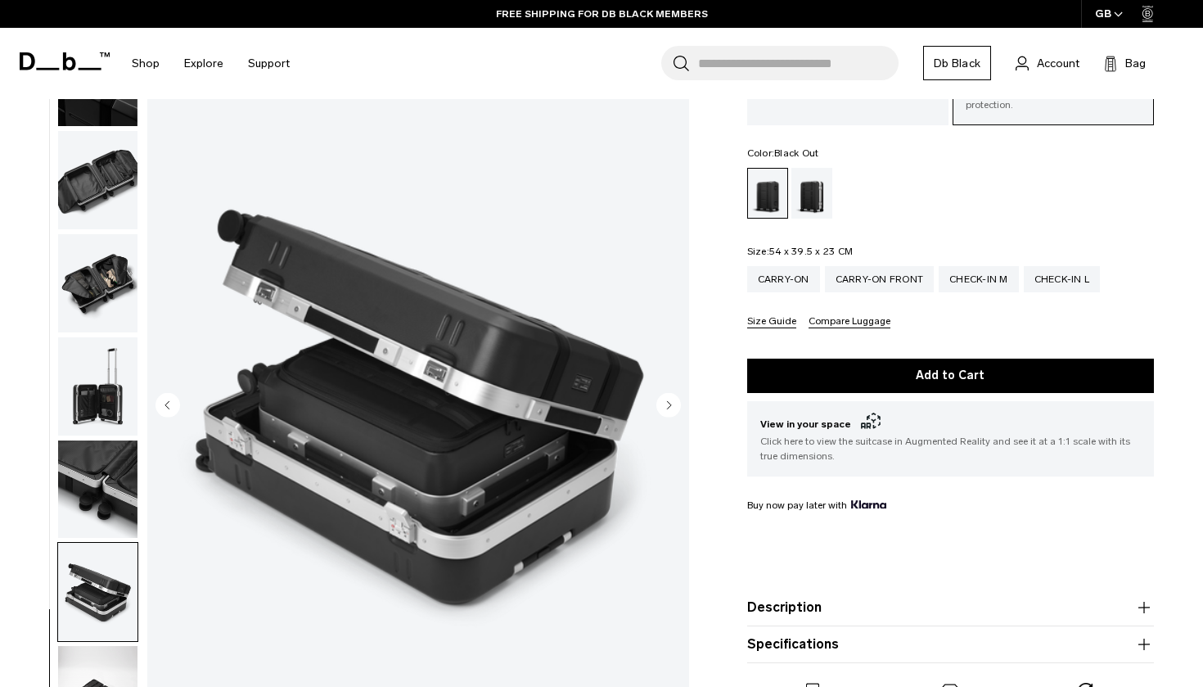
click at [667, 401] on icon "Next slide" at bounding box center [669, 404] width 4 height 7
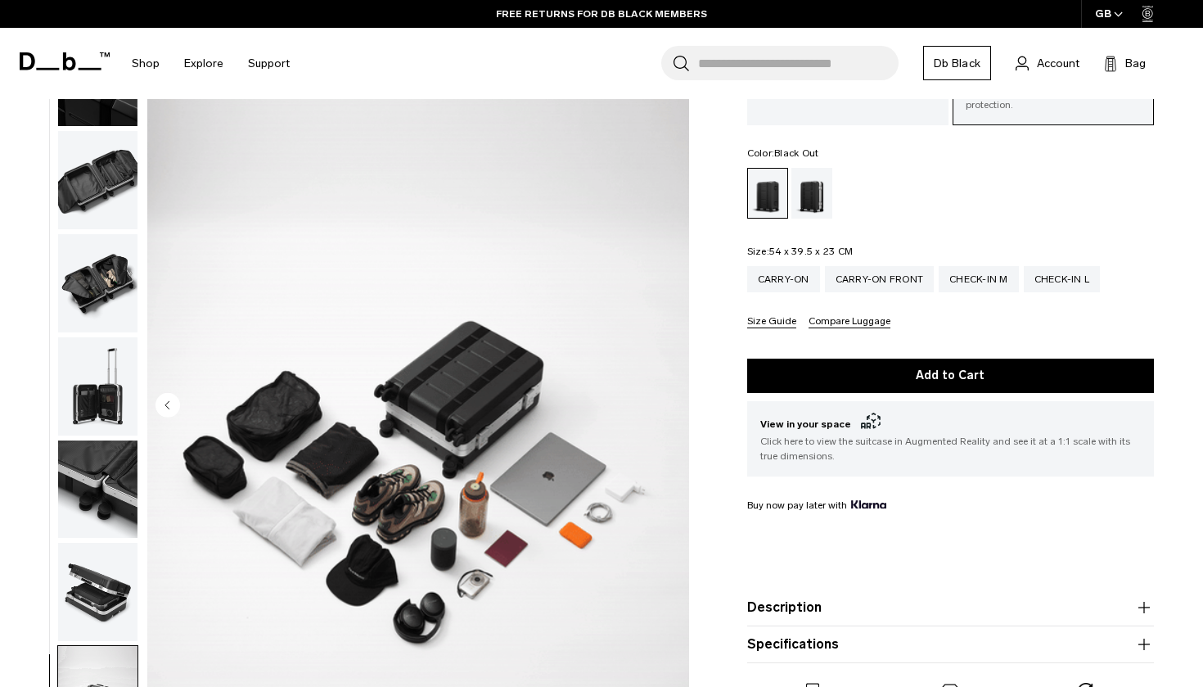
click at [667, 386] on img "14 / 14" at bounding box center [418, 406] width 542 height 677
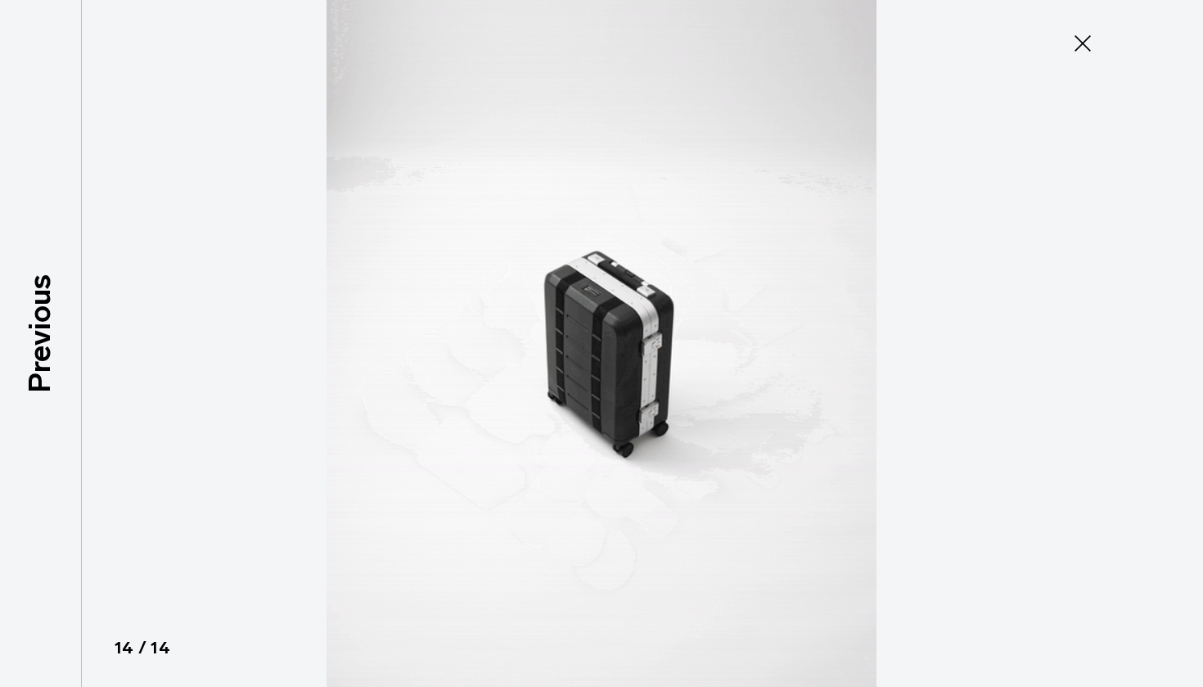
click at [1093, 47] on icon at bounding box center [1083, 43] width 26 height 26
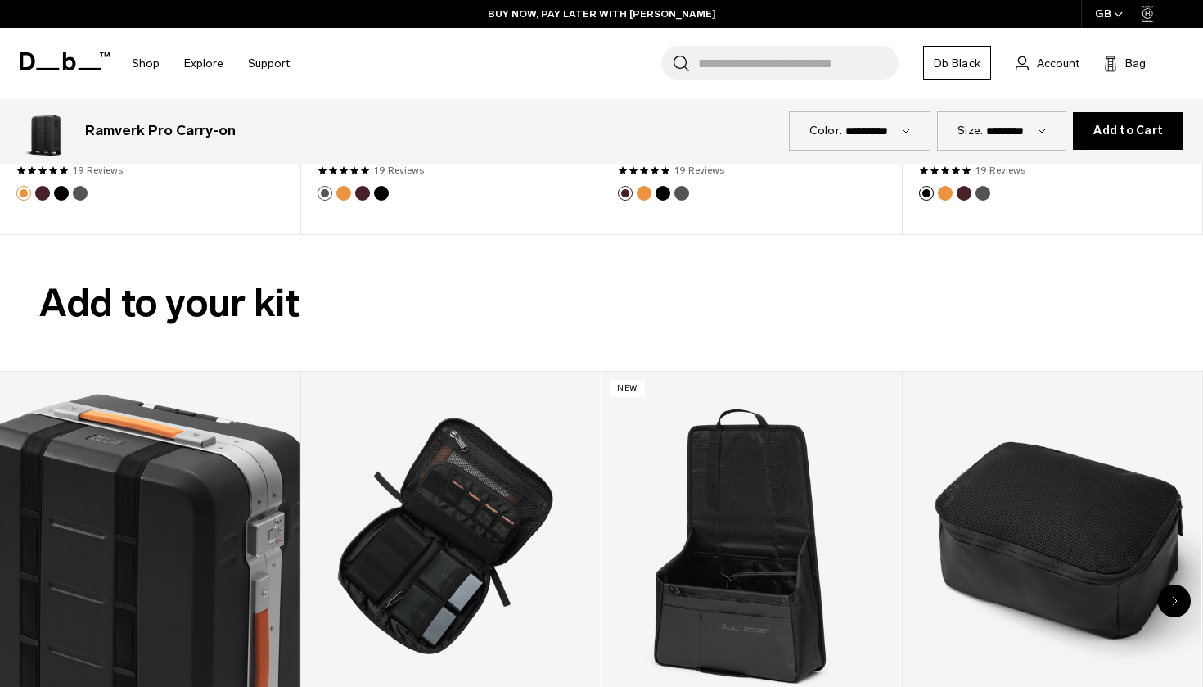
scroll to position [3464, 0]
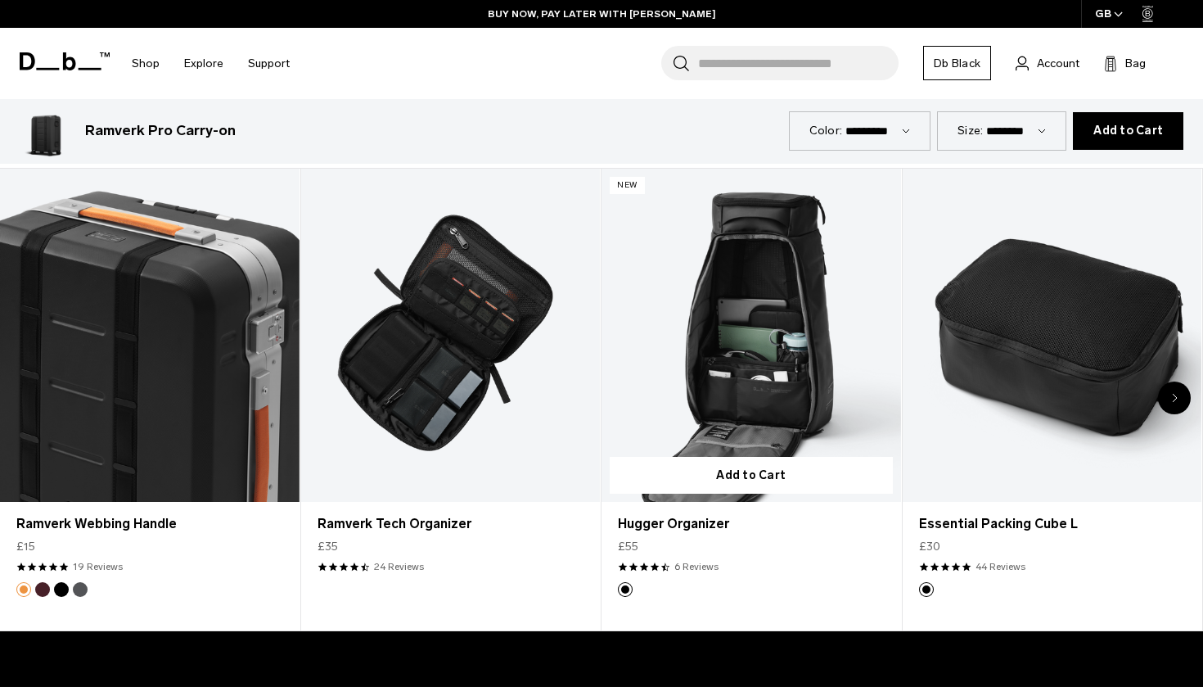
click at [825, 316] on link "Hugger Organizer" at bounding box center [752, 335] width 300 height 332
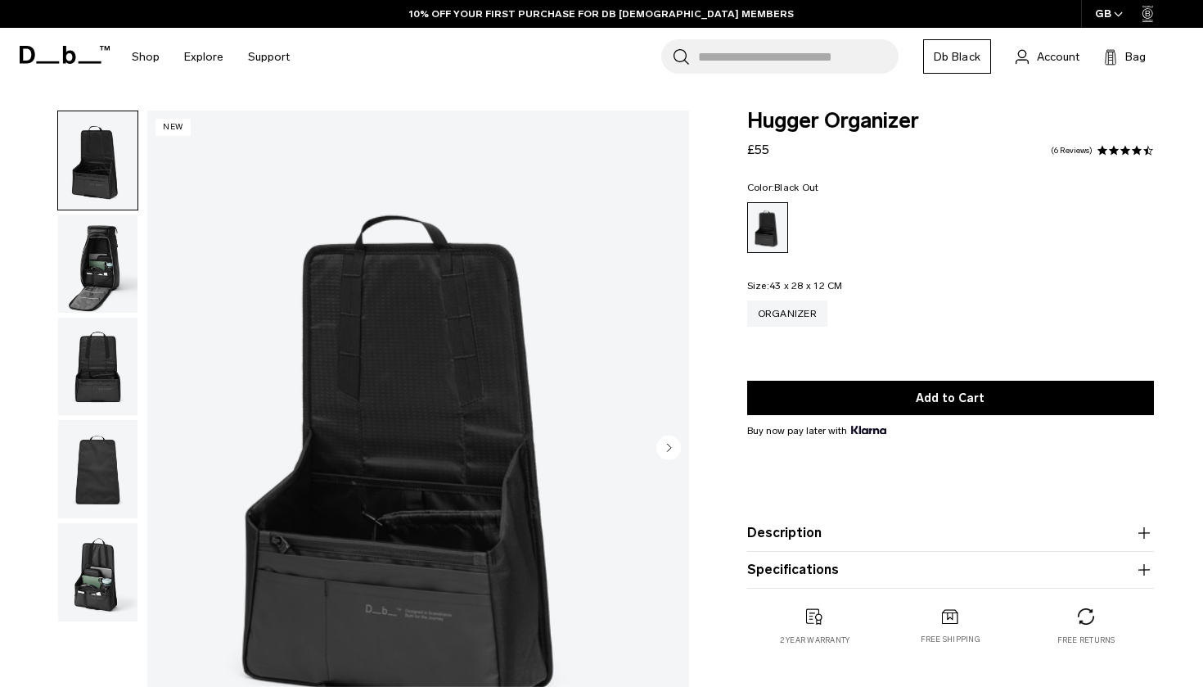
click at [97, 274] on img "button" at bounding box center [97, 263] width 79 height 98
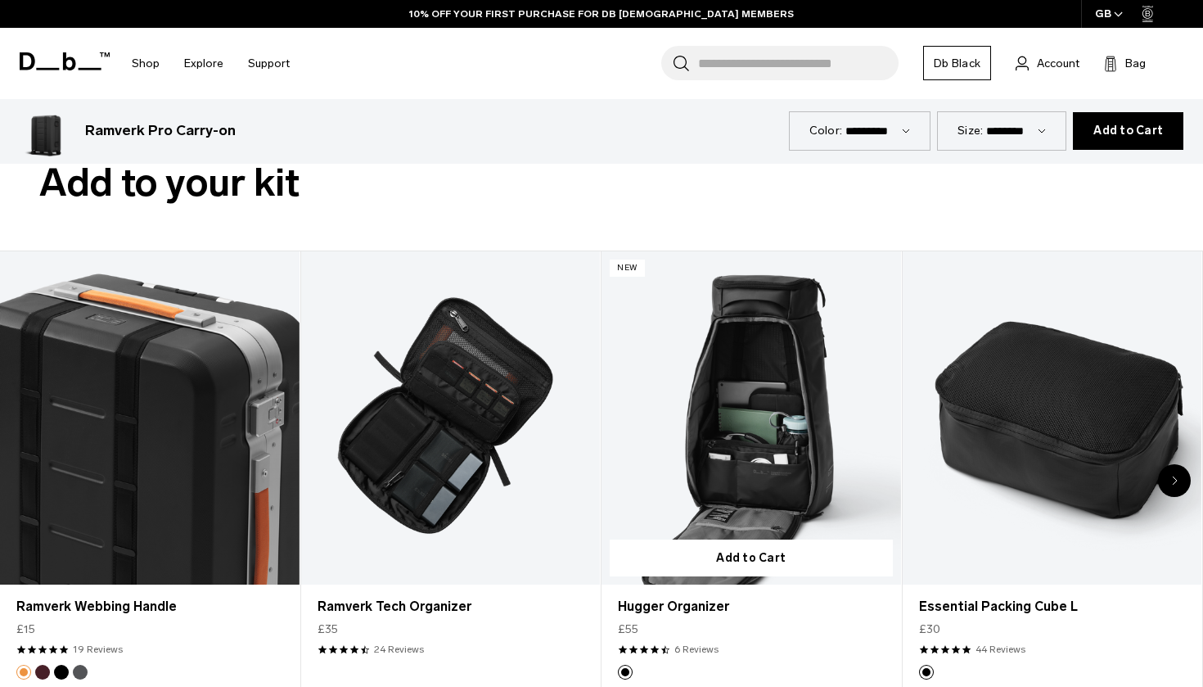
scroll to position [3449, 0]
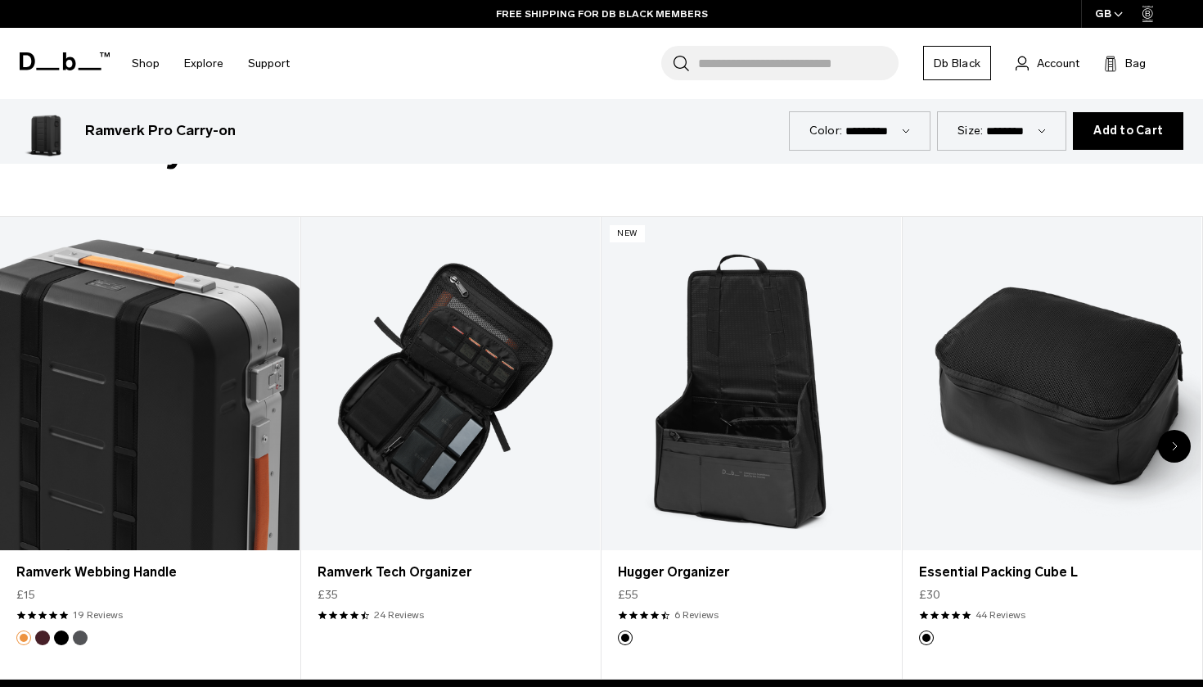
click at [1172, 430] on div "Next slide" at bounding box center [1174, 446] width 33 height 33
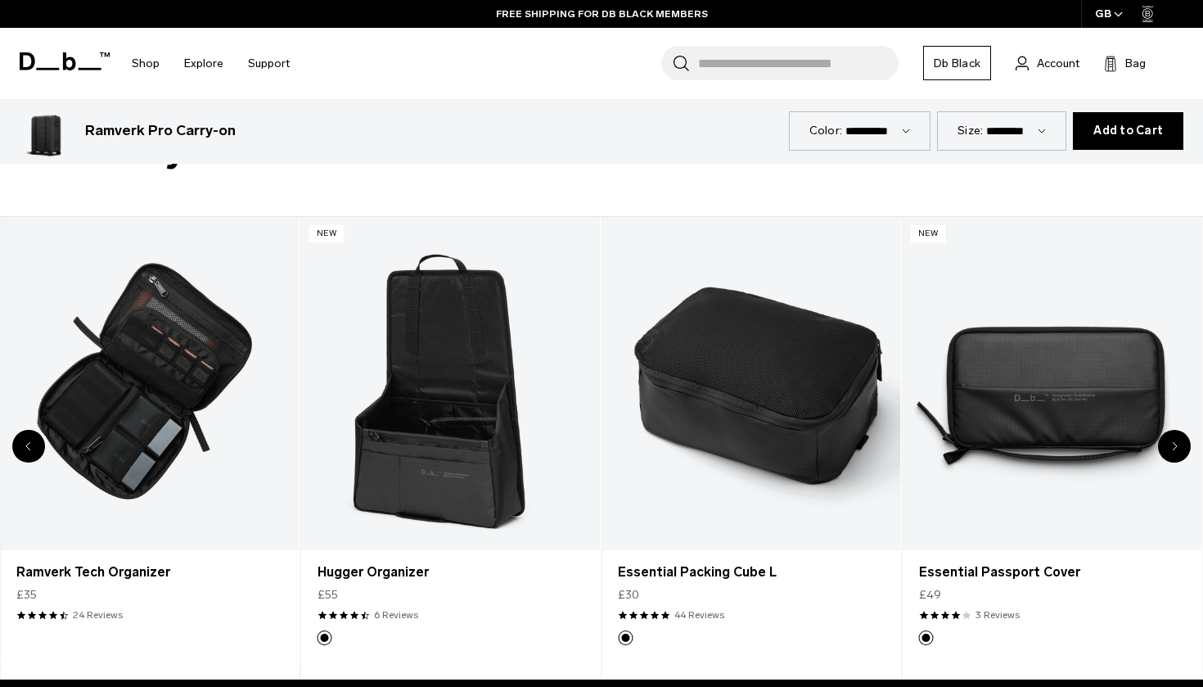
click at [1178, 434] on div "Next slide" at bounding box center [1174, 446] width 33 height 33
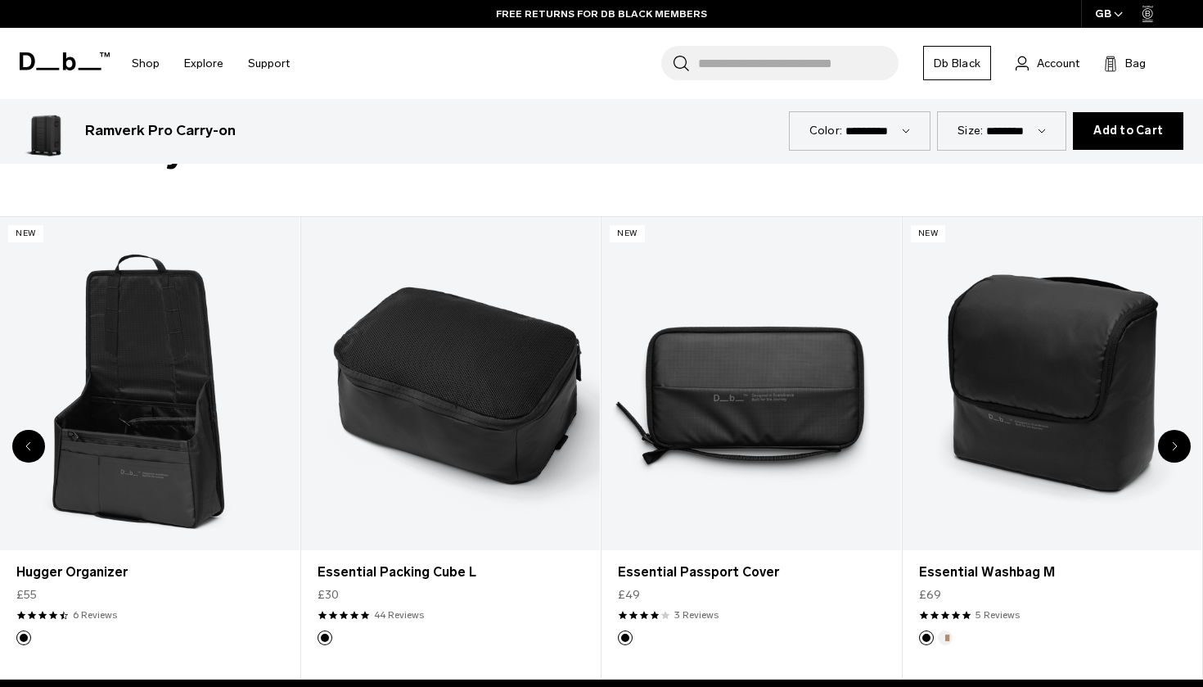
click at [1178, 434] on div "Next slide" at bounding box center [1174, 446] width 33 height 33
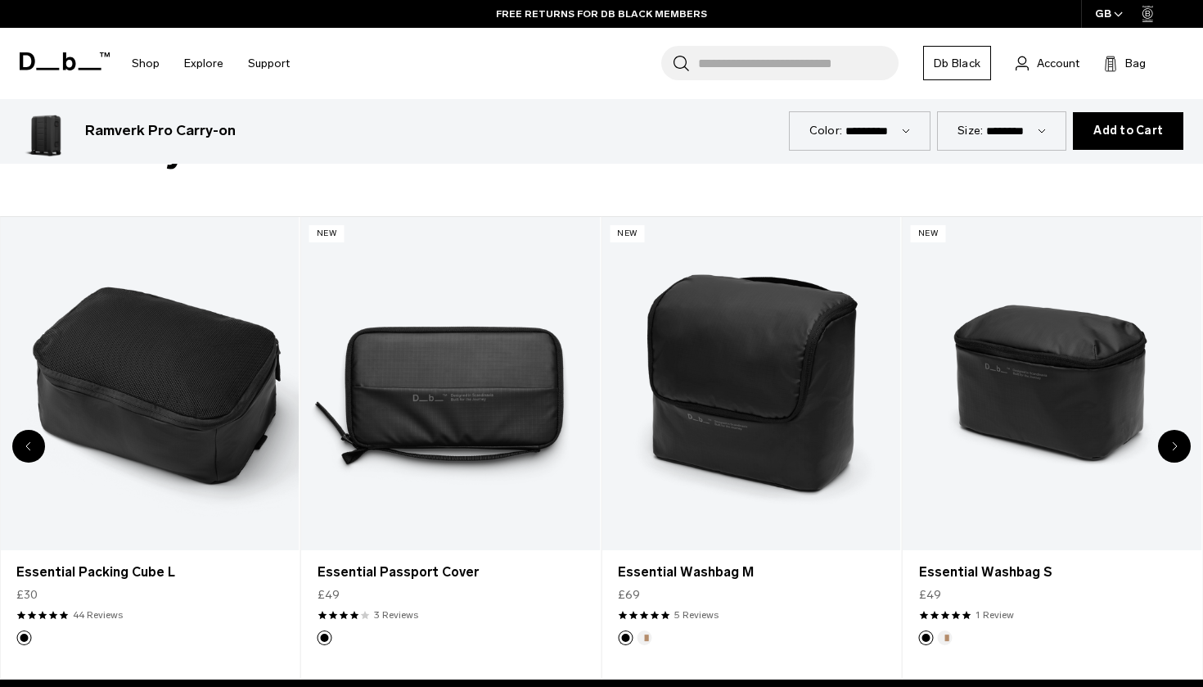
click at [1177, 442] on icon "Next slide" at bounding box center [1175, 445] width 4 height 7
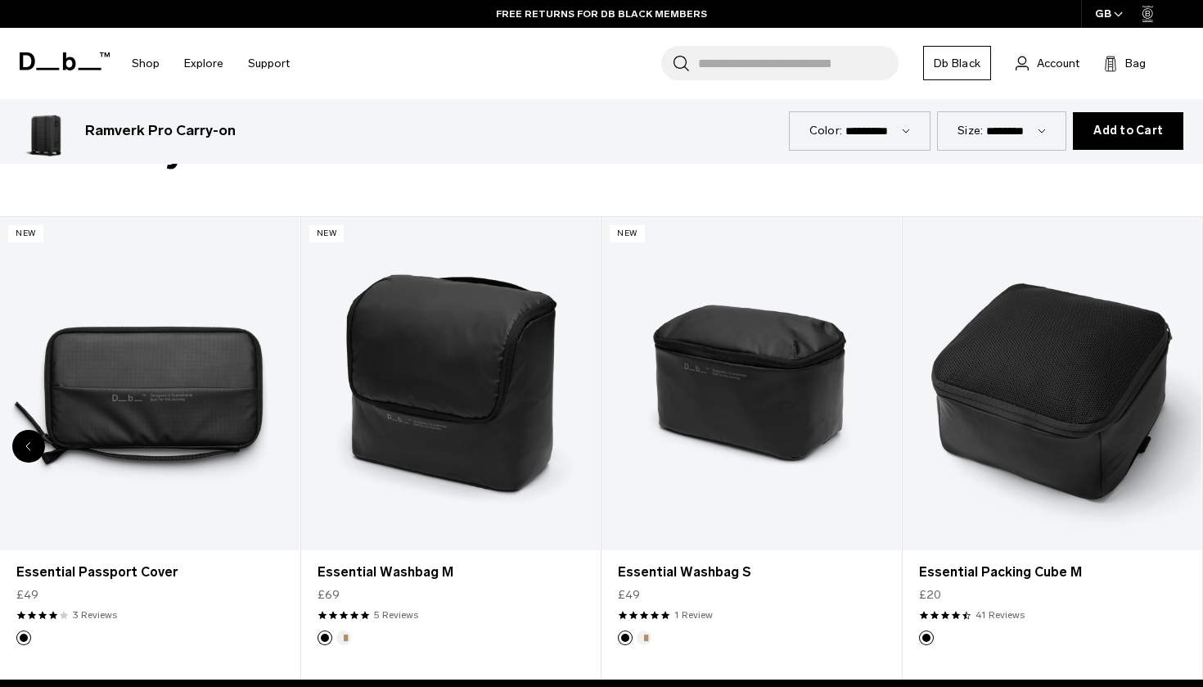
click at [1177, 429] on link "Essential Packing Cube M" at bounding box center [1053, 383] width 300 height 332
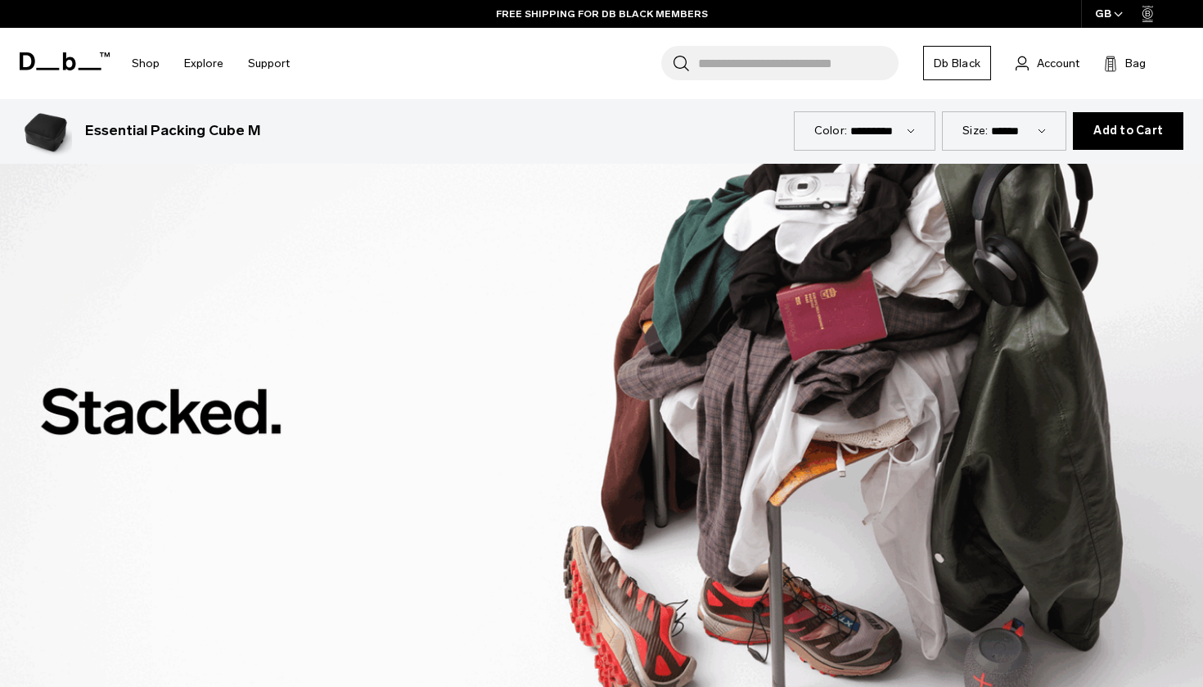
scroll to position [2541, 0]
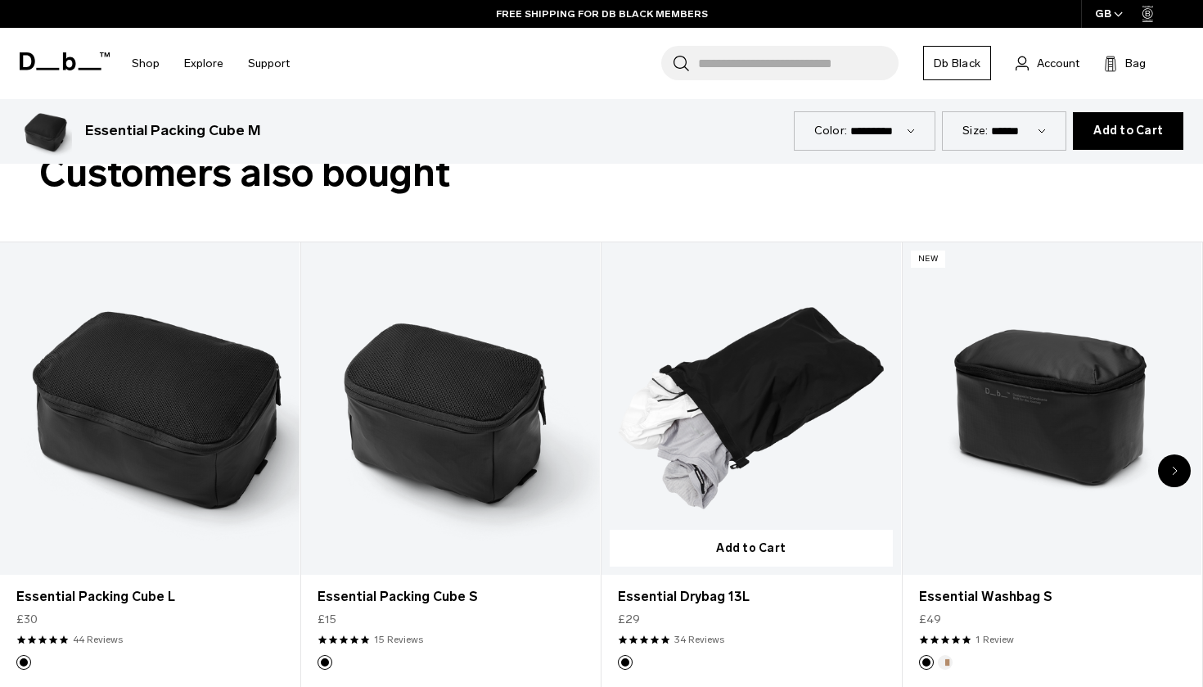
click at [814, 383] on link "Essential Drybag 13L" at bounding box center [752, 408] width 300 height 332
